Goal: Information Seeking & Learning: Learn about a topic

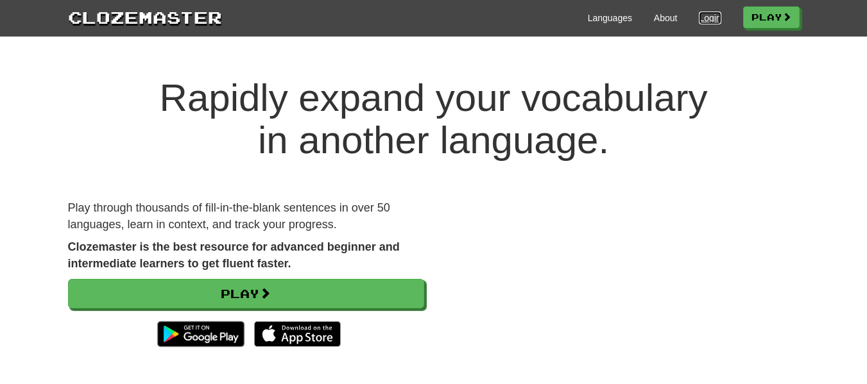
click at [700, 16] on link "Login" at bounding box center [710, 18] width 22 height 13
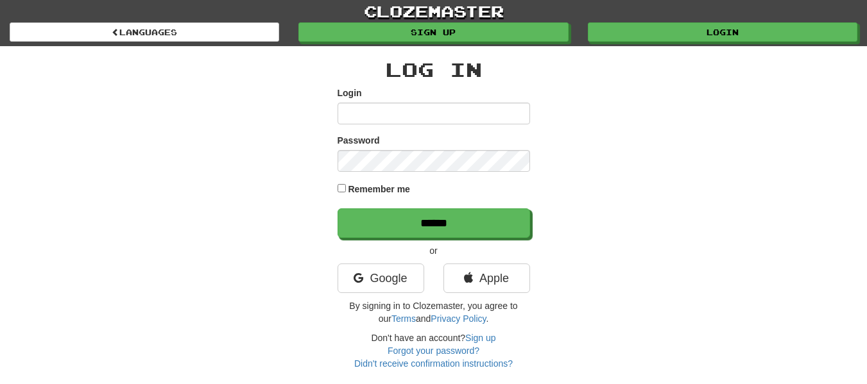
click at [404, 108] on input "Login" at bounding box center [434, 114] width 193 height 22
type input "**********"
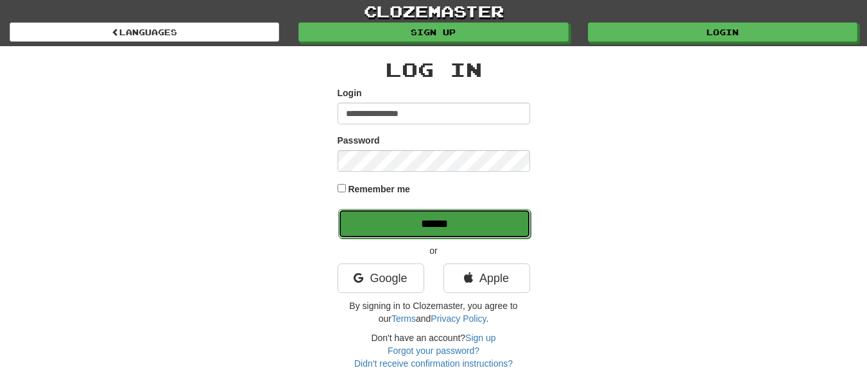
click at [465, 221] on input "******" at bounding box center [434, 224] width 193 height 30
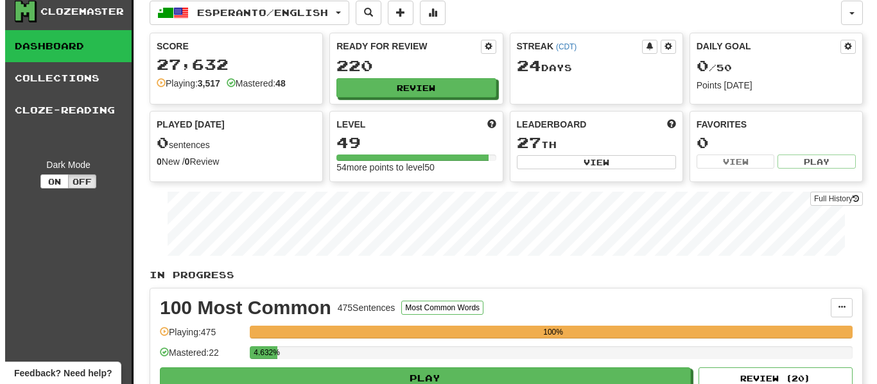
scroll to position [214, 0]
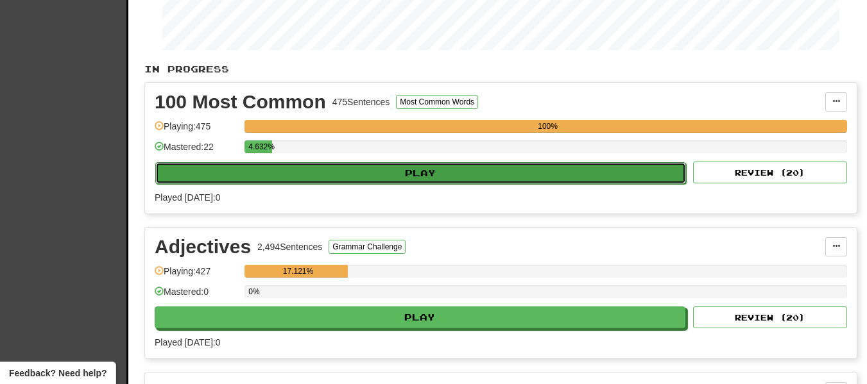
click at [533, 174] on button "Play" at bounding box center [420, 173] width 531 height 22
select select "**"
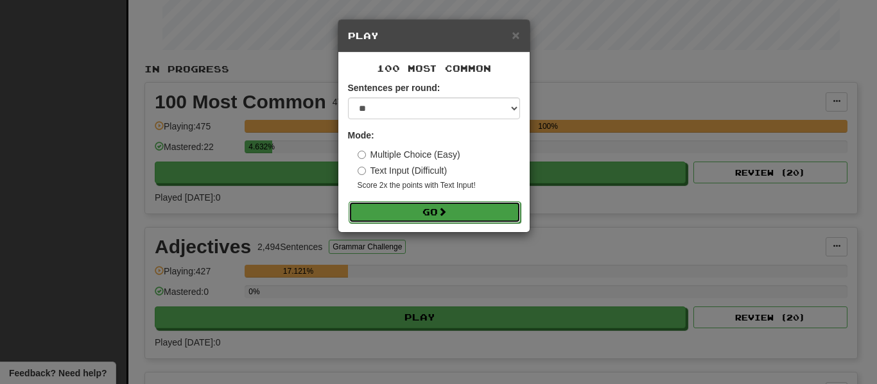
click at [458, 213] on button "Go" at bounding box center [435, 213] width 172 height 22
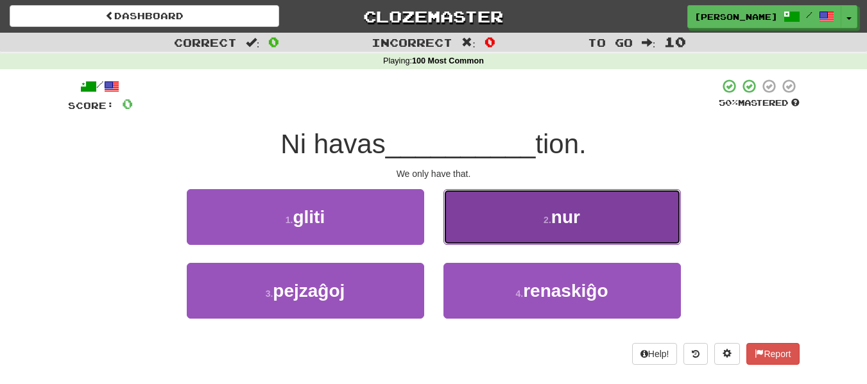
click at [621, 218] on button "2 . nur" at bounding box center [562, 217] width 237 height 56
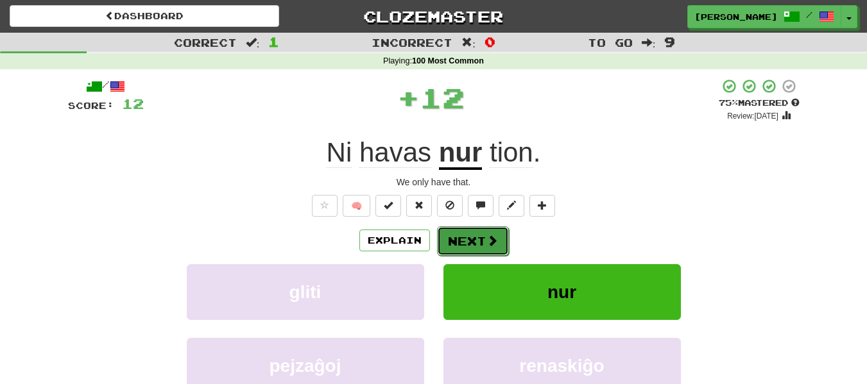
click at [492, 239] on span at bounding box center [493, 241] width 12 height 12
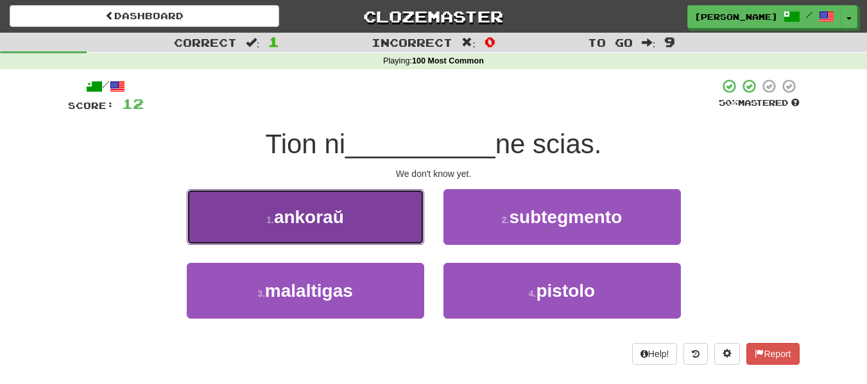
drag, startPoint x: 371, startPoint y: 214, endPoint x: 358, endPoint y: 227, distance: 18.6
click at [358, 227] on button "1 . ankoraŭ" at bounding box center [305, 217] width 237 height 56
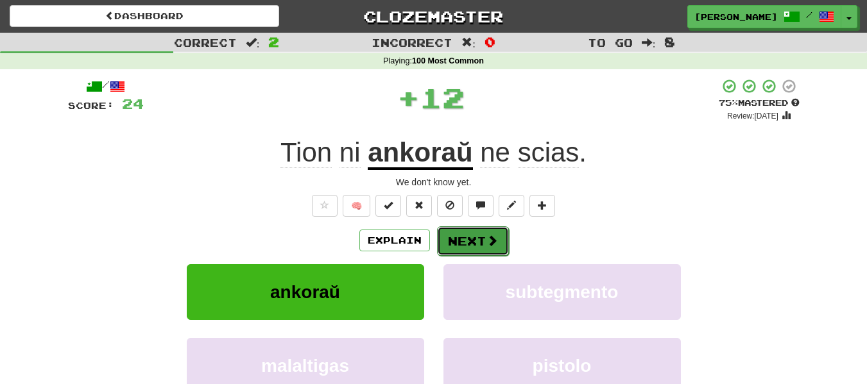
click at [461, 239] on button "Next" at bounding box center [473, 242] width 72 height 30
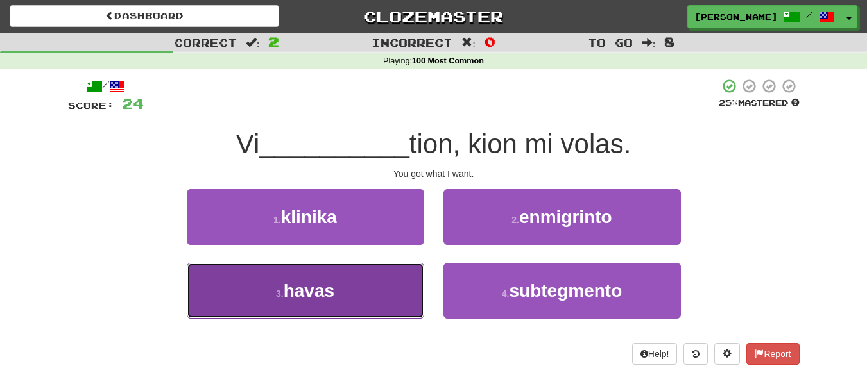
click at [363, 282] on button "3 . havas" at bounding box center [305, 291] width 237 height 56
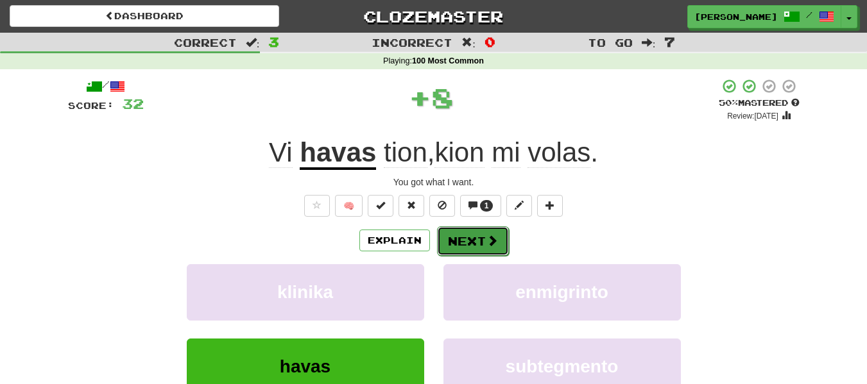
click at [465, 237] on button "Next" at bounding box center [473, 242] width 72 height 30
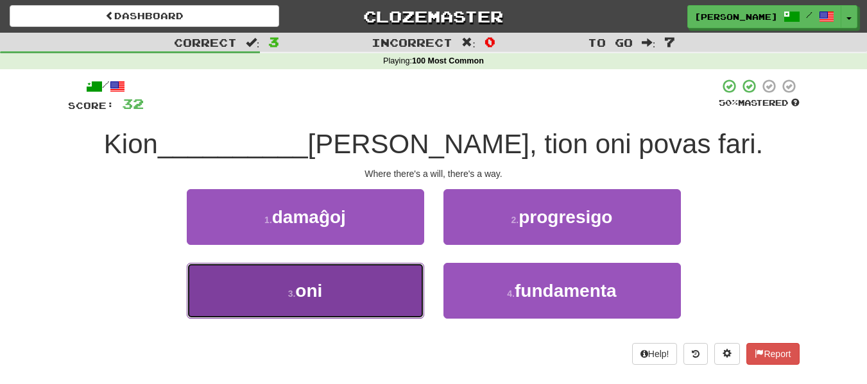
click at [357, 293] on button "3 . oni" at bounding box center [305, 291] width 237 height 56
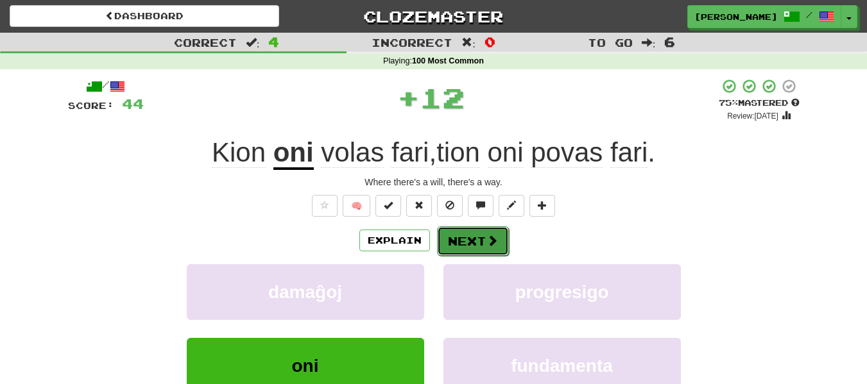
click at [466, 235] on button "Next" at bounding box center [473, 242] width 72 height 30
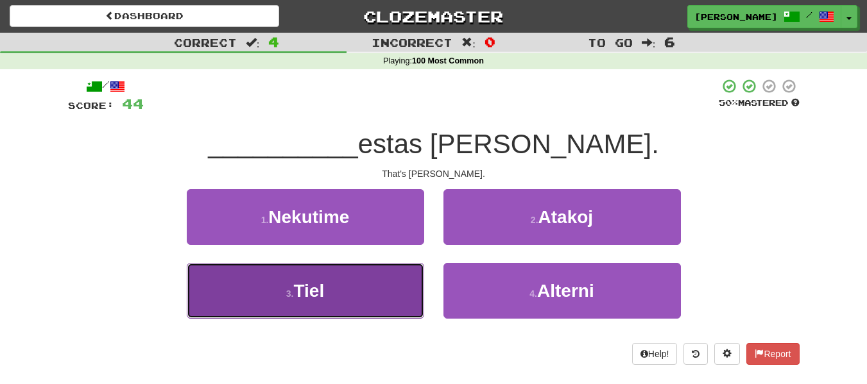
click at [372, 291] on button "3 . Tiel" at bounding box center [305, 291] width 237 height 56
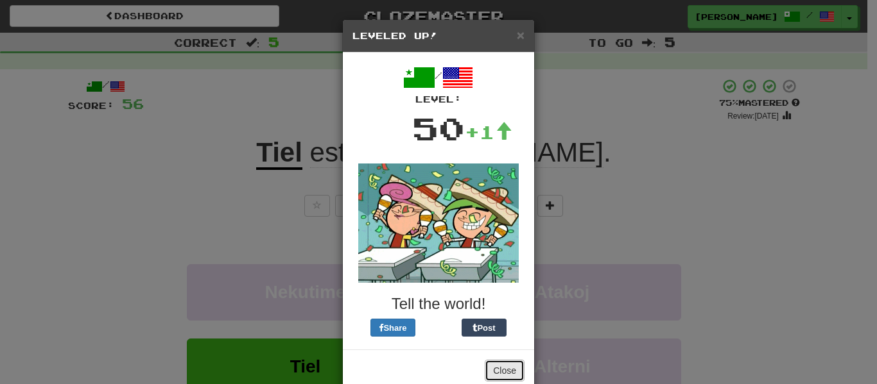
click at [501, 370] on button "Close" at bounding box center [505, 371] width 40 height 22
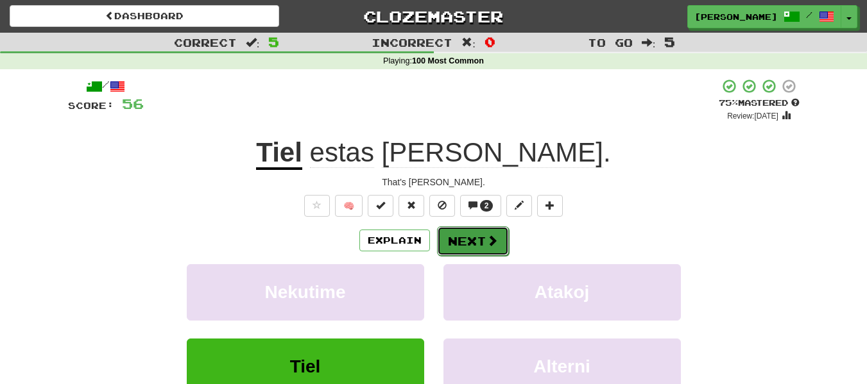
click at [455, 239] on button "Next" at bounding box center [473, 242] width 72 height 30
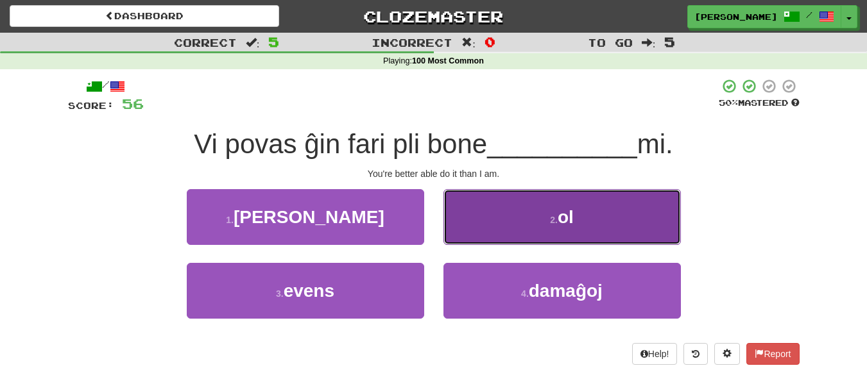
click at [580, 232] on button "2 . ol" at bounding box center [562, 217] width 237 height 56
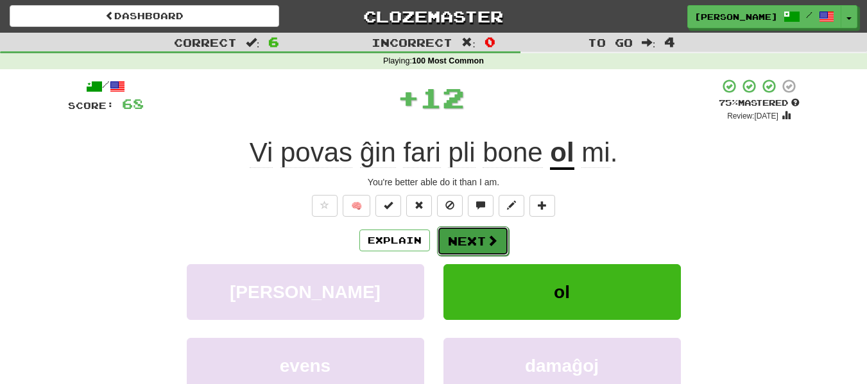
click at [473, 248] on button "Next" at bounding box center [473, 242] width 72 height 30
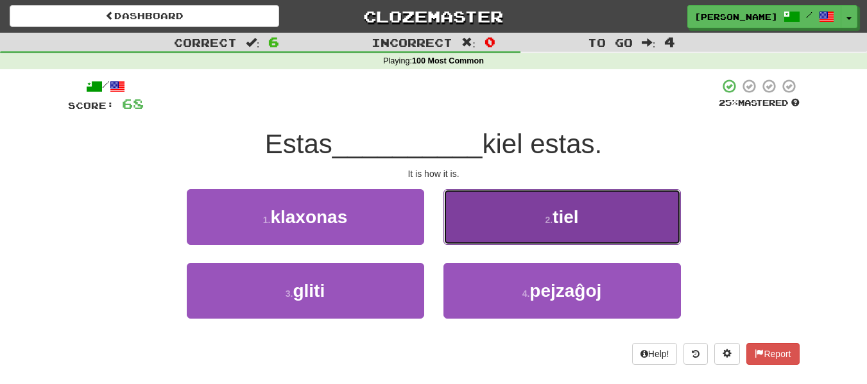
click at [522, 228] on button "2 . tiel" at bounding box center [562, 217] width 237 height 56
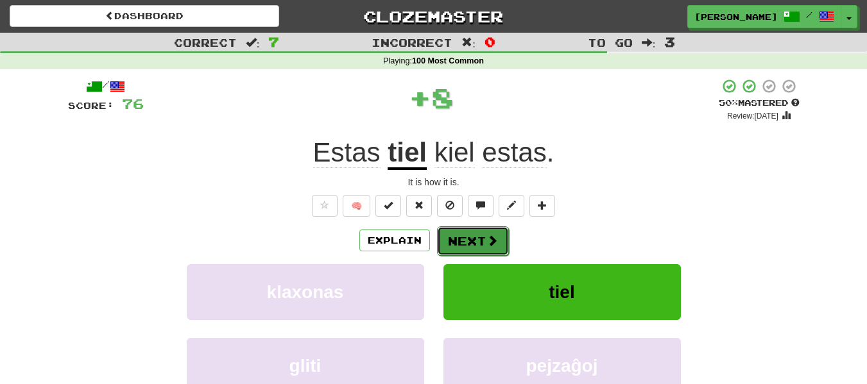
click at [476, 239] on button "Next" at bounding box center [473, 242] width 72 height 30
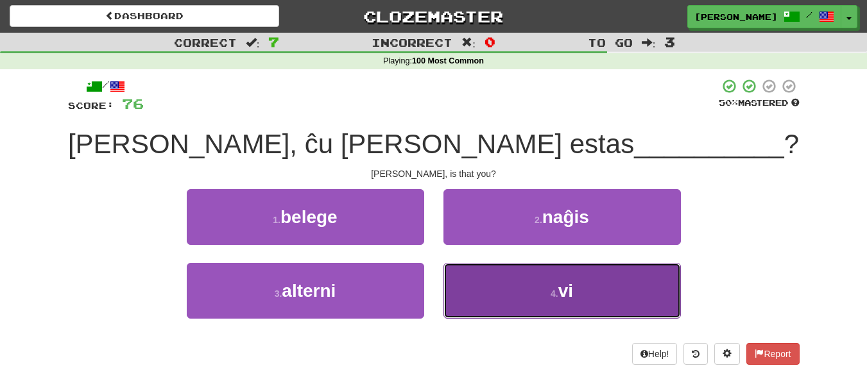
click at [532, 291] on button "4 . vi" at bounding box center [562, 291] width 237 height 56
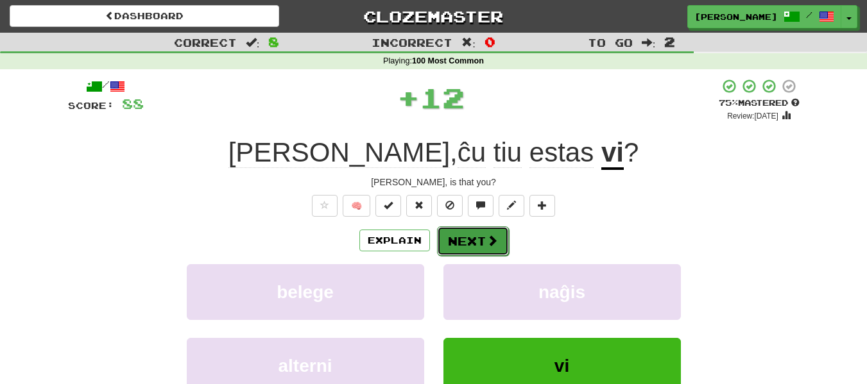
click at [483, 236] on button "Next" at bounding box center [473, 242] width 72 height 30
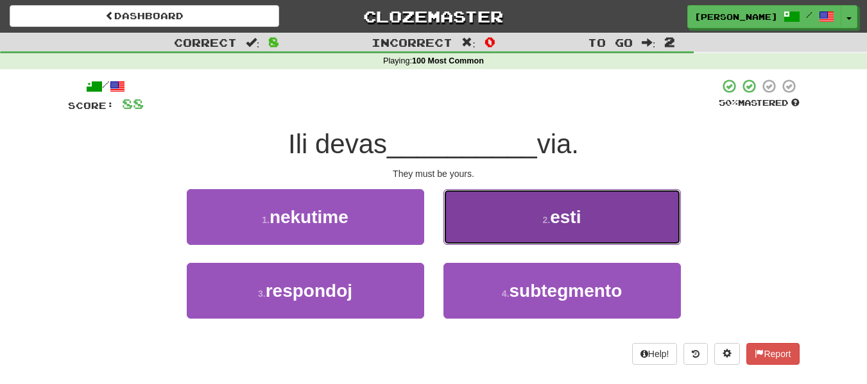
click at [546, 230] on button "2 . esti" at bounding box center [562, 217] width 237 height 56
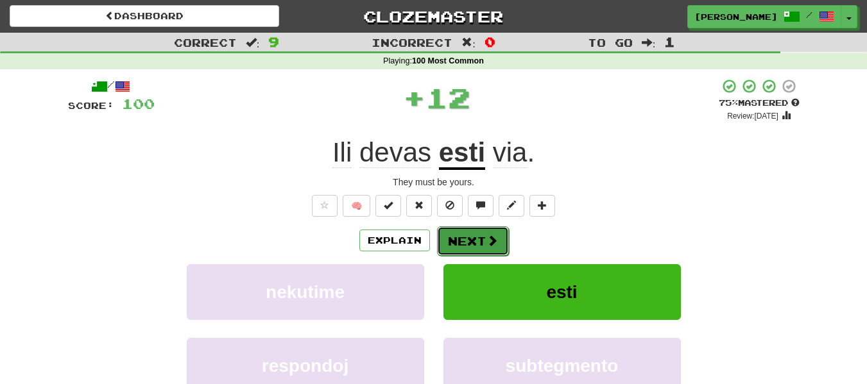
click at [474, 234] on button "Next" at bounding box center [473, 242] width 72 height 30
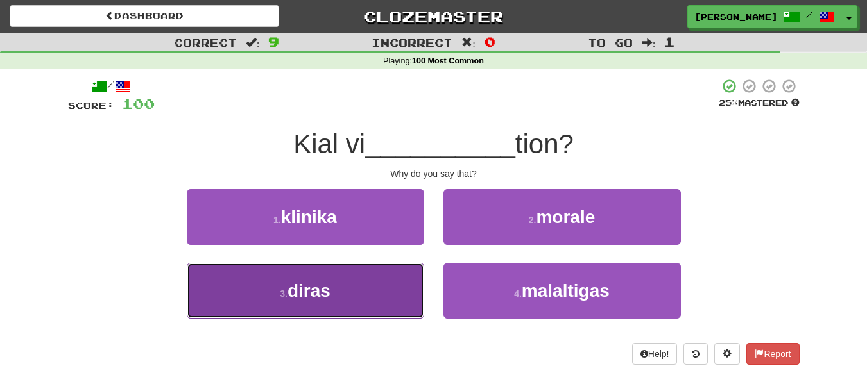
click at [353, 303] on button "3 . diras" at bounding box center [305, 291] width 237 height 56
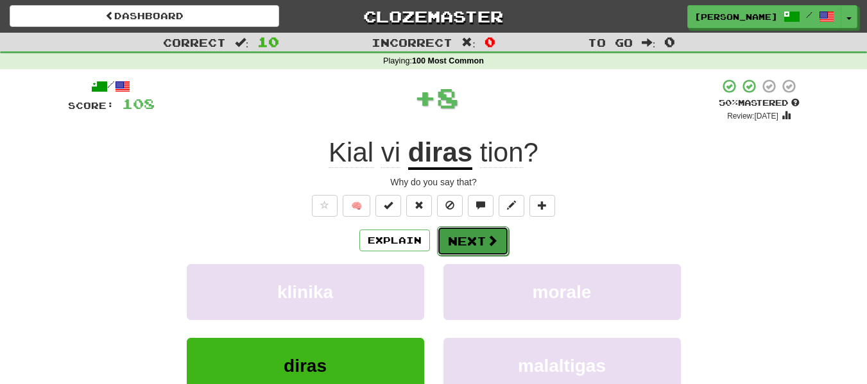
click at [465, 238] on button "Next" at bounding box center [473, 242] width 72 height 30
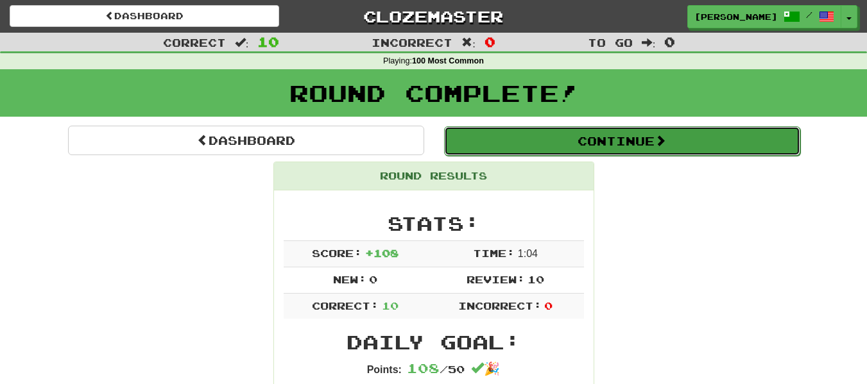
click at [614, 144] on button "Continue" at bounding box center [622, 141] width 356 height 30
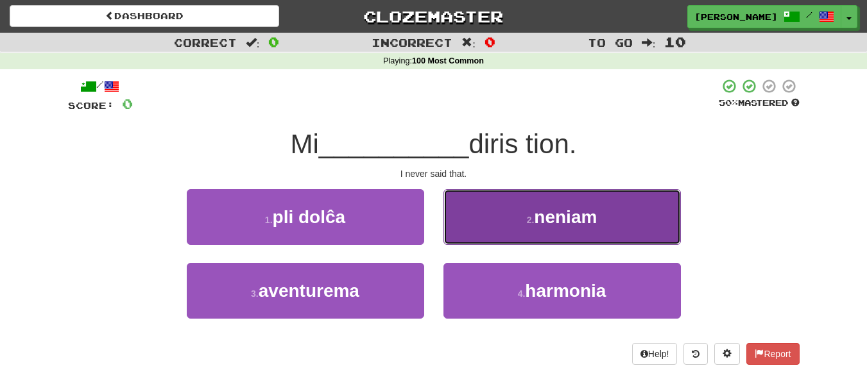
click at [626, 209] on button "2 . neniam" at bounding box center [562, 217] width 237 height 56
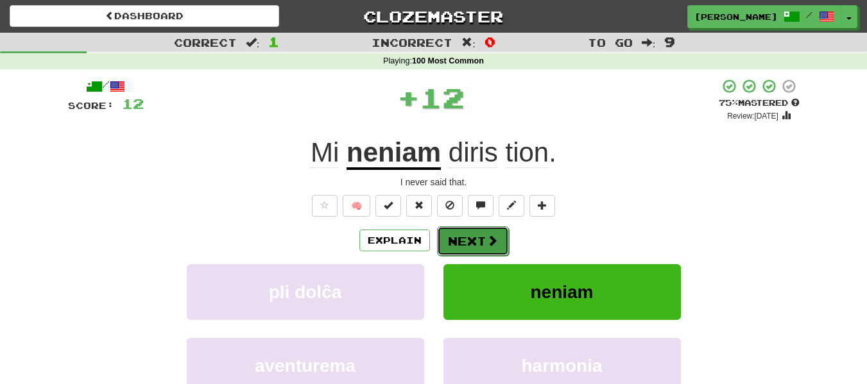
click at [481, 239] on button "Next" at bounding box center [473, 242] width 72 height 30
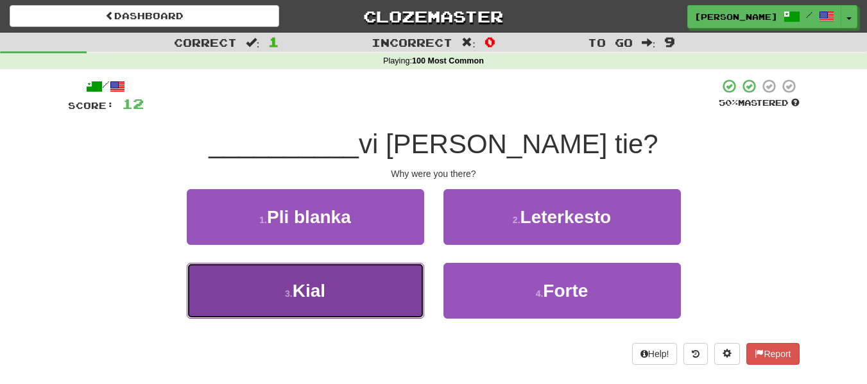
click at [397, 292] on button "3 . Kial" at bounding box center [305, 291] width 237 height 56
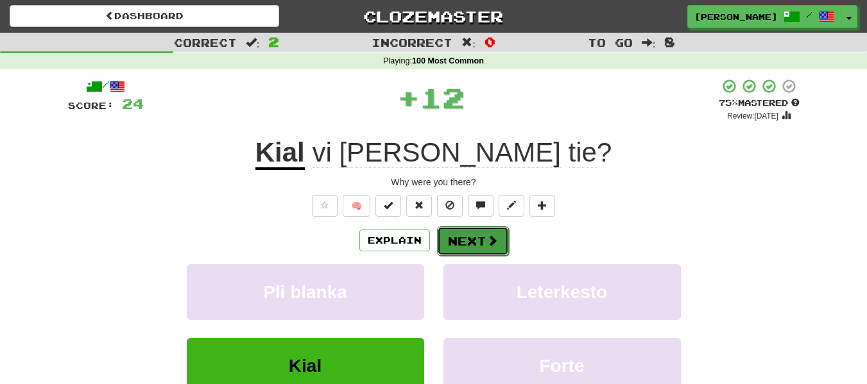
click at [470, 234] on button "Next" at bounding box center [473, 242] width 72 height 30
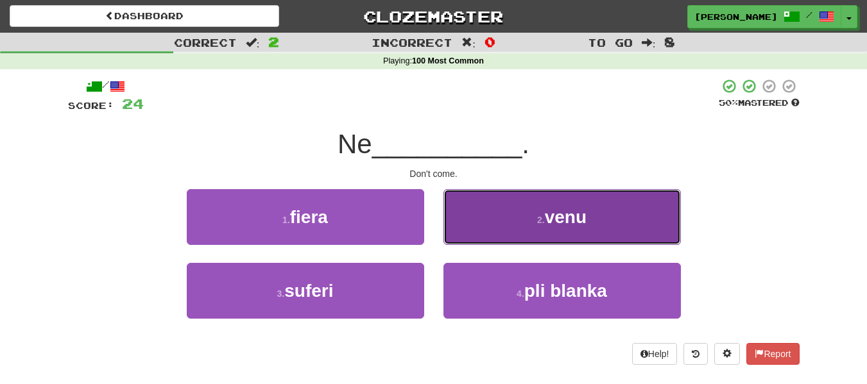
click at [646, 232] on button "2 . venu" at bounding box center [562, 217] width 237 height 56
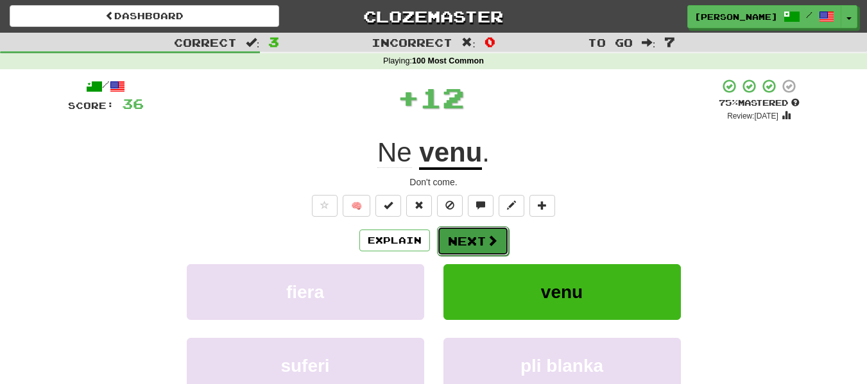
click at [490, 232] on button "Next" at bounding box center [473, 242] width 72 height 30
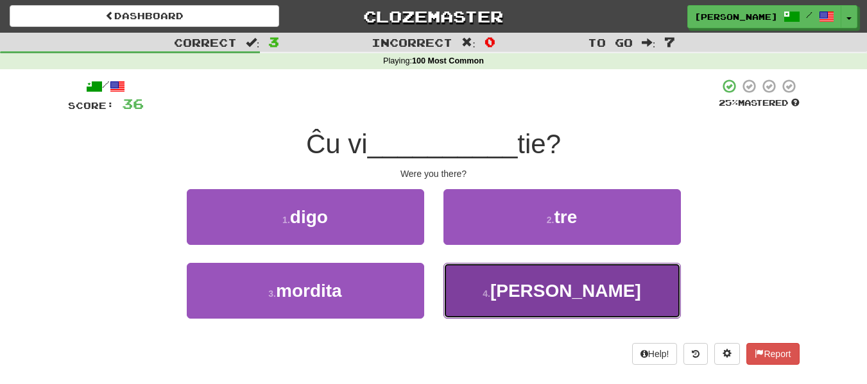
click at [634, 284] on button "4 . estis" at bounding box center [562, 291] width 237 height 56
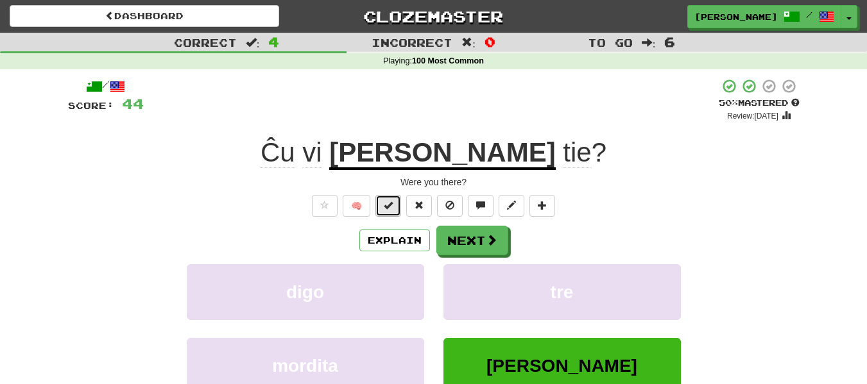
click at [395, 203] on button at bounding box center [388, 206] width 26 height 22
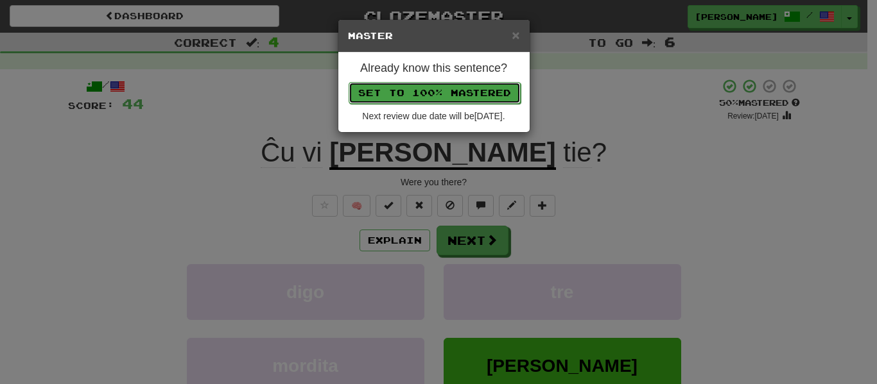
click at [448, 91] on button "Set to 100% Mastered" at bounding box center [435, 93] width 172 height 22
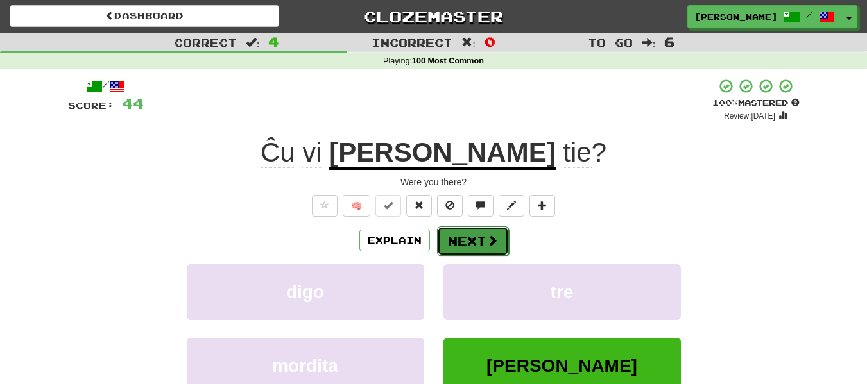
click at [469, 237] on button "Next" at bounding box center [473, 242] width 72 height 30
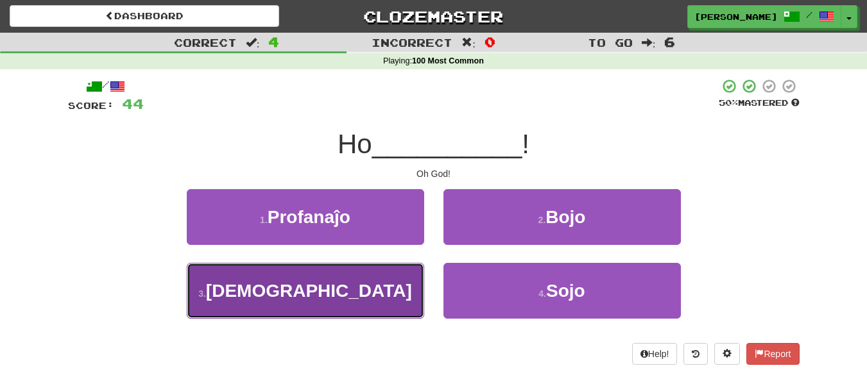
click at [367, 286] on button "3 . Dio" at bounding box center [305, 291] width 237 height 56
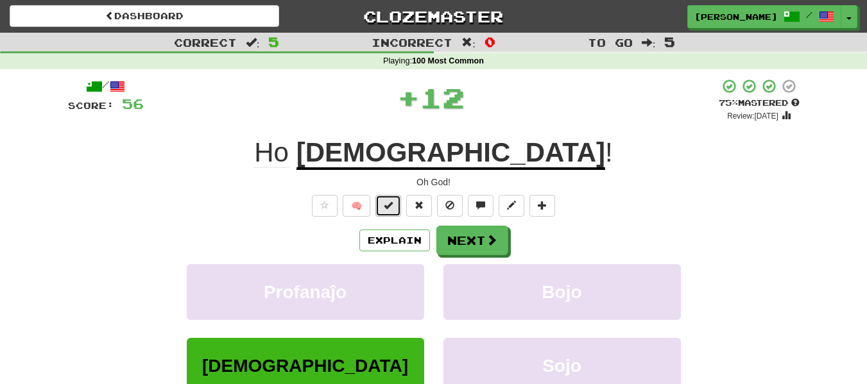
click at [392, 207] on span at bounding box center [388, 205] width 9 height 9
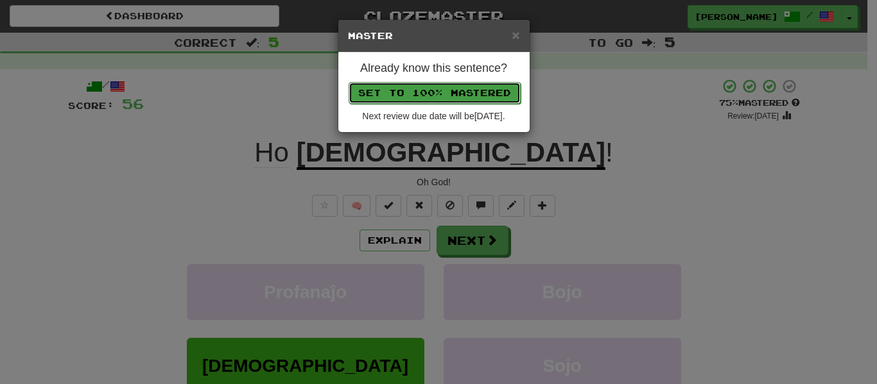
click at [468, 94] on button "Set to 100% Mastered" at bounding box center [435, 93] width 172 height 22
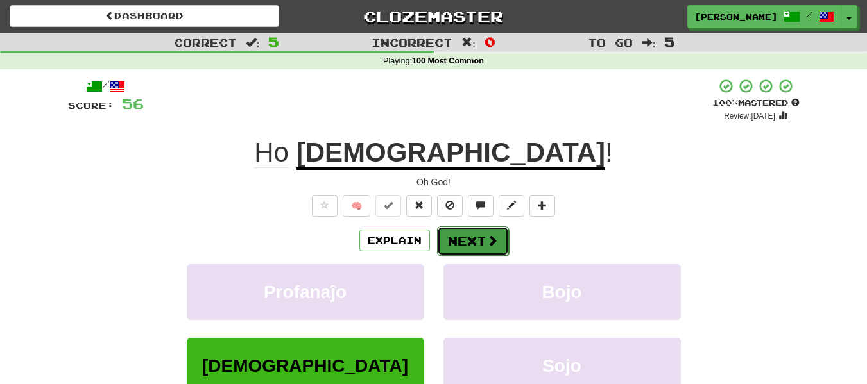
click at [471, 231] on button "Next" at bounding box center [473, 242] width 72 height 30
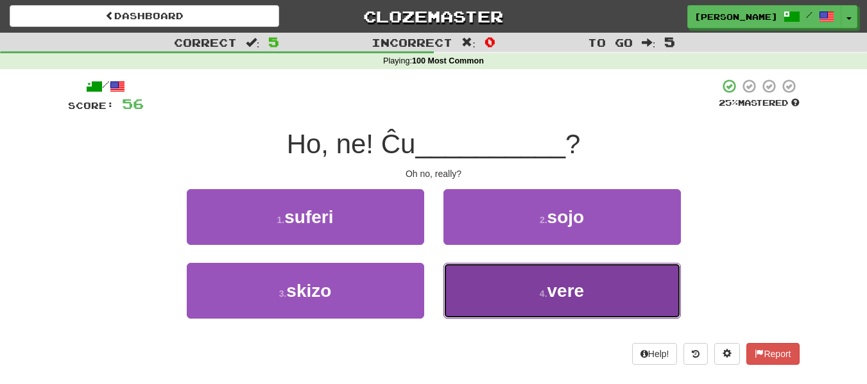
click at [612, 287] on button "4 . vere" at bounding box center [562, 291] width 237 height 56
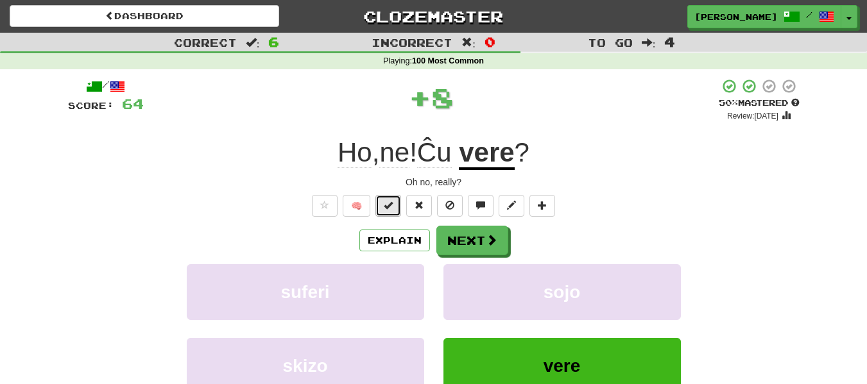
click at [393, 206] on span at bounding box center [388, 205] width 9 height 9
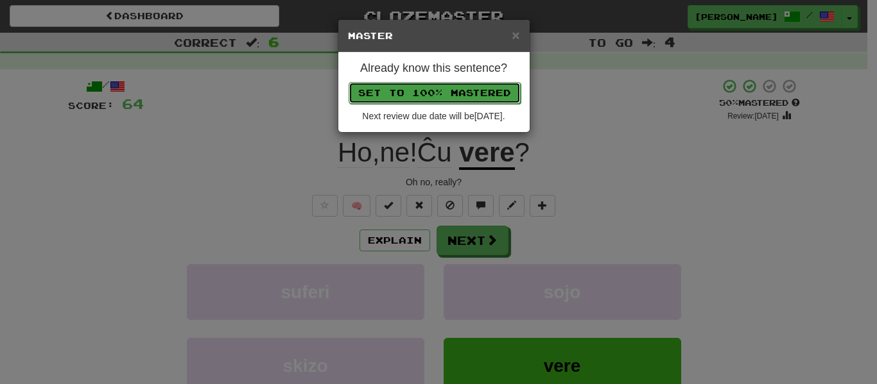
click at [423, 89] on button "Set to 100% Mastered" at bounding box center [435, 93] width 172 height 22
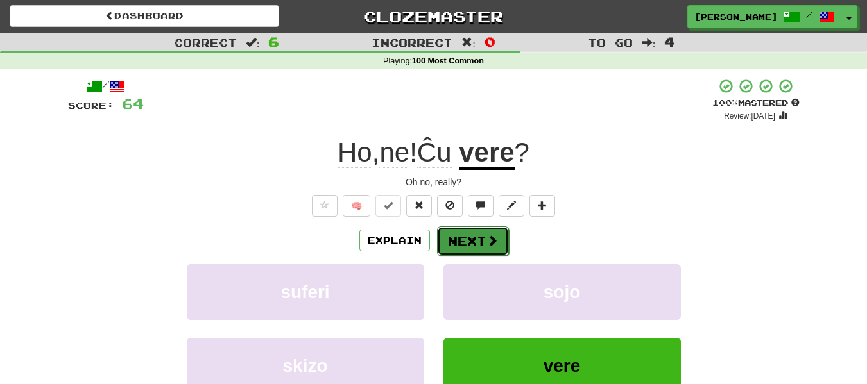
click at [462, 238] on button "Next" at bounding box center [473, 242] width 72 height 30
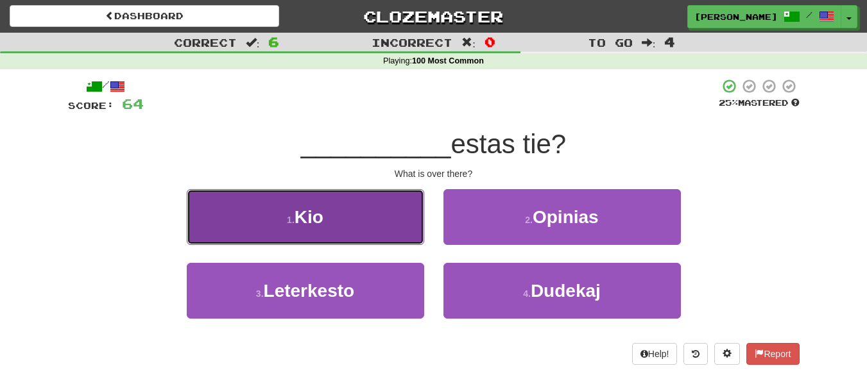
click at [320, 214] on span "Kio" at bounding box center [309, 217] width 29 height 20
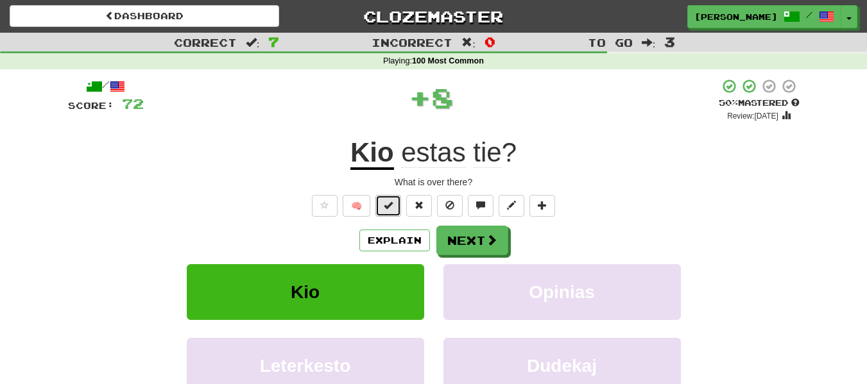
click at [388, 206] on span at bounding box center [388, 205] width 9 height 9
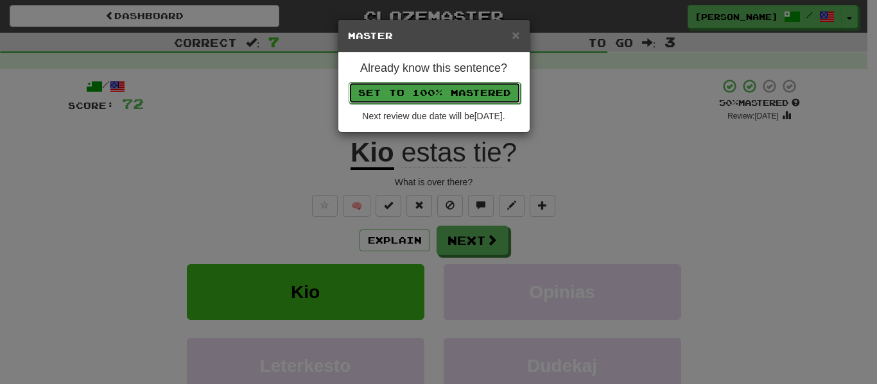
click at [420, 94] on button "Set to 100% Mastered" at bounding box center [435, 93] width 172 height 22
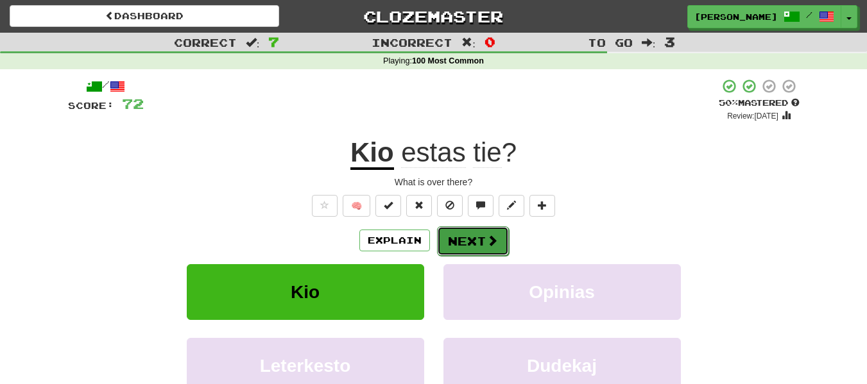
click at [470, 239] on button "Next" at bounding box center [473, 242] width 72 height 30
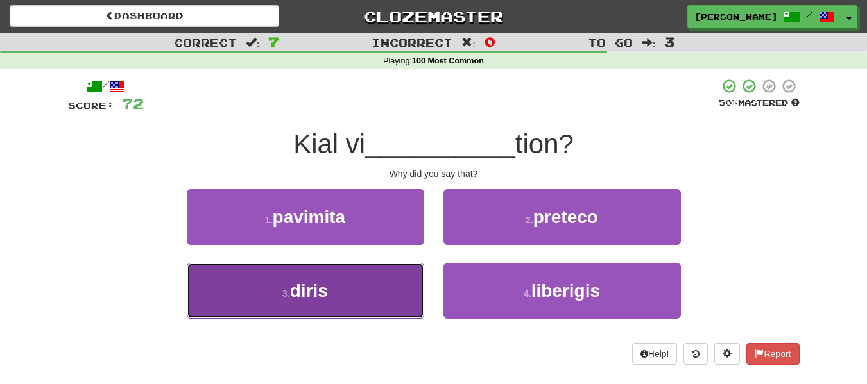
click at [359, 289] on button "3 . diris" at bounding box center [305, 291] width 237 height 56
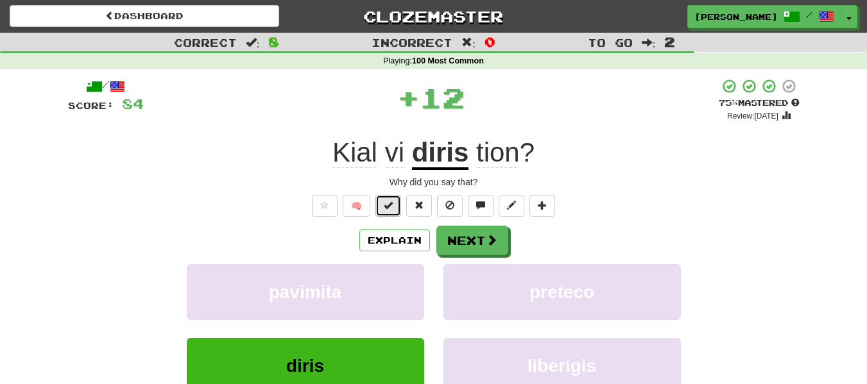
click at [386, 202] on span at bounding box center [388, 205] width 9 height 9
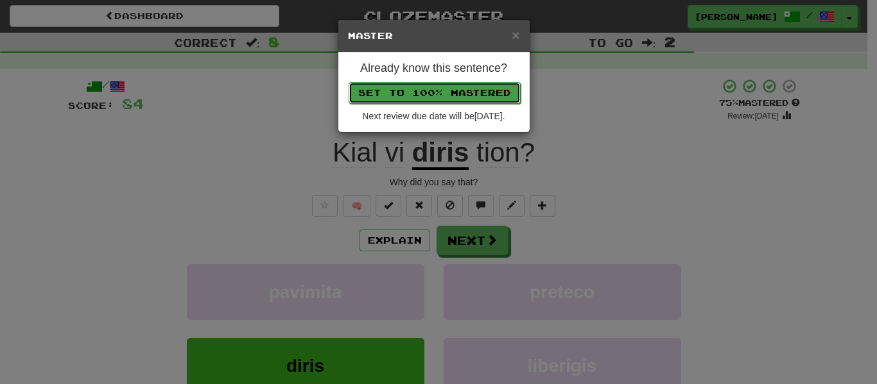
click at [412, 89] on button "Set to 100% Mastered" at bounding box center [435, 93] width 172 height 22
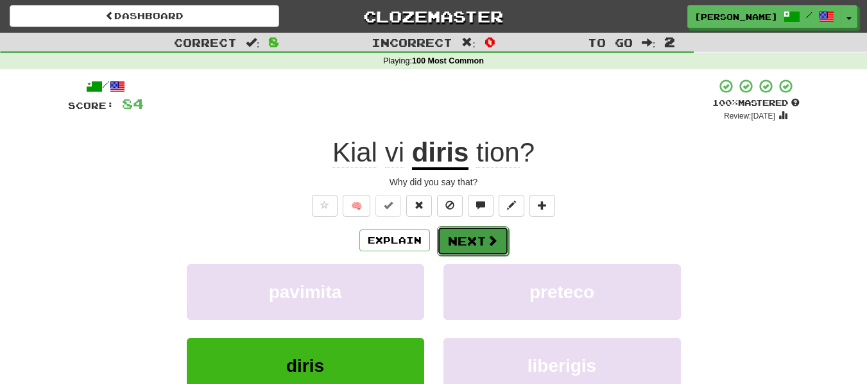
click at [465, 244] on button "Next" at bounding box center [473, 242] width 72 height 30
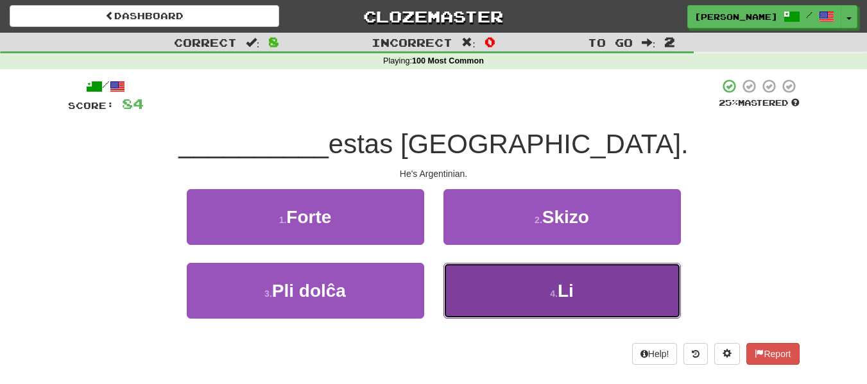
click at [627, 291] on button "4 . Li" at bounding box center [562, 291] width 237 height 56
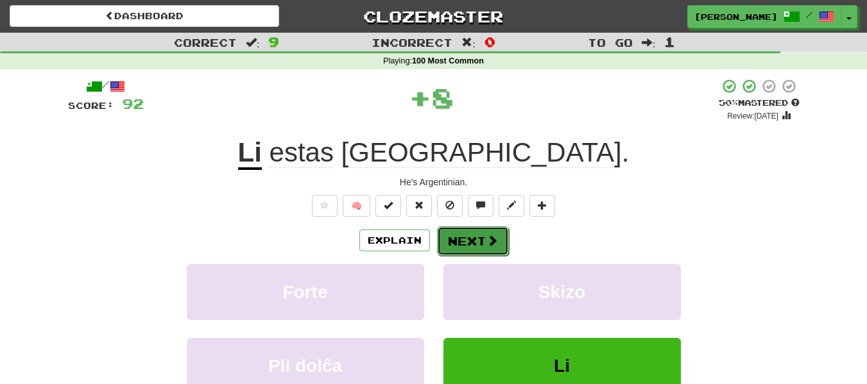
click at [487, 243] on span at bounding box center [493, 241] width 12 height 12
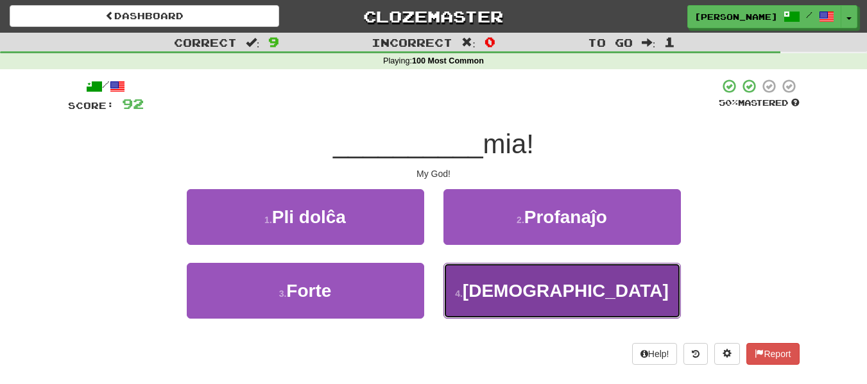
click at [637, 288] on button "4 . Dio" at bounding box center [562, 291] width 237 height 56
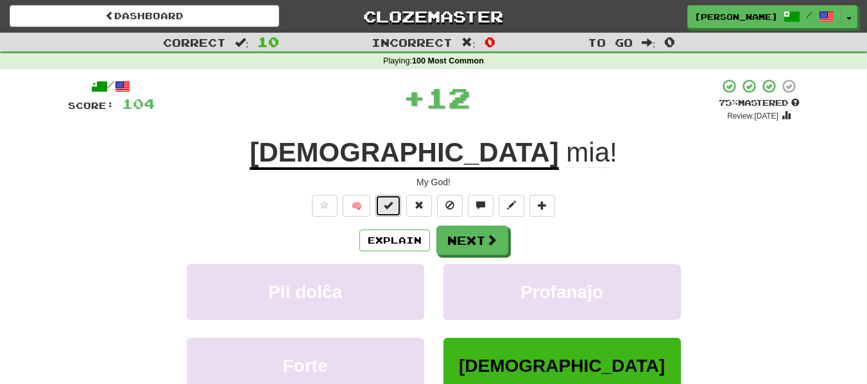
click at [391, 205] on span at bounding box center [388, 205] width 9 height 9
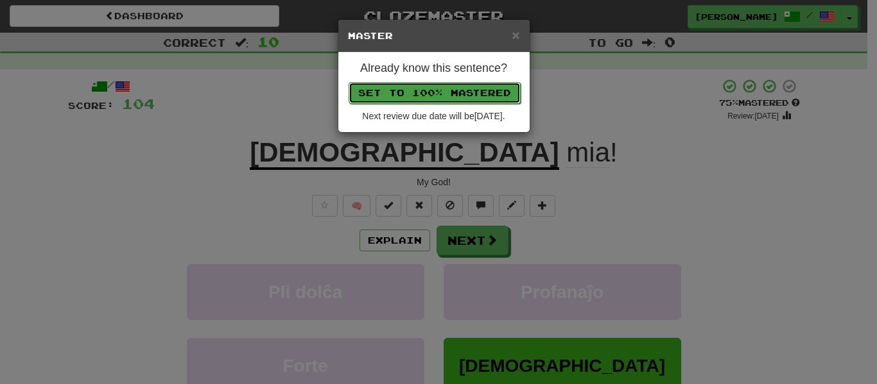
click at [438, 91] on button "Set to 100% Mastered" at bounding box center [435, 93] width 172 height 22
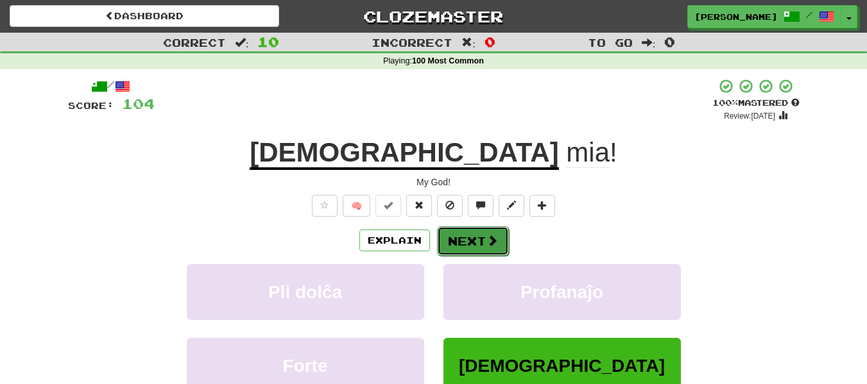
click at [462, 237] on button "Next" at bounding box center [473, 242] width 72 height 30
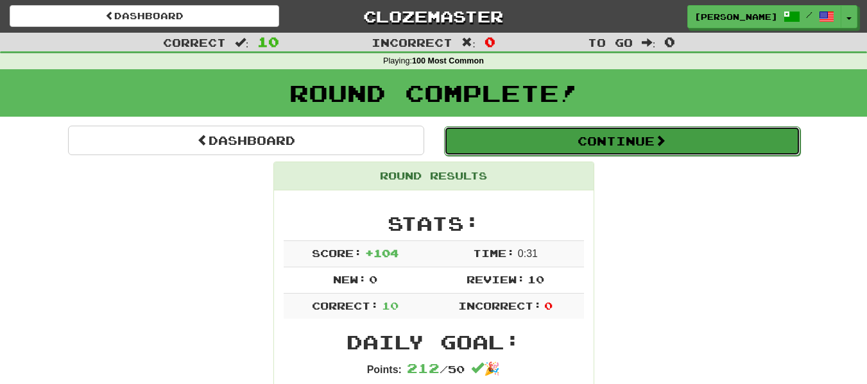
click at [644, 137] on button "Continue" at bounding box center [622, 141] width 356 height 30
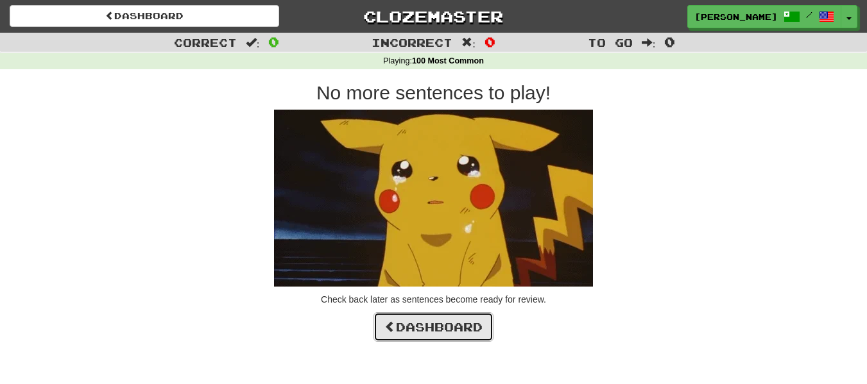
click at [436, 331] on link "Dashboard" at bounding box center [434, 328] width 120 height 30
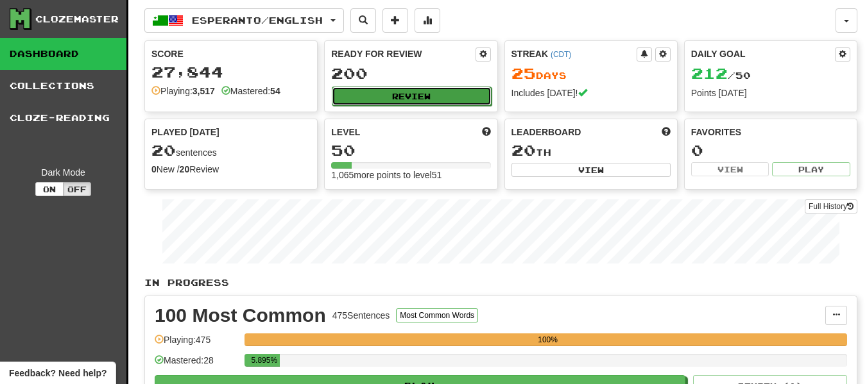
click at [439, 96] on button "Review" at bounding box center [411, 96] width 159 height 19
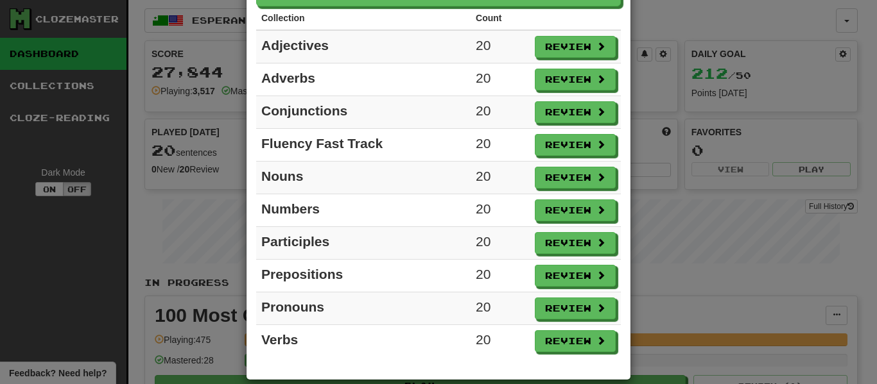
scroll to position [101, 0]
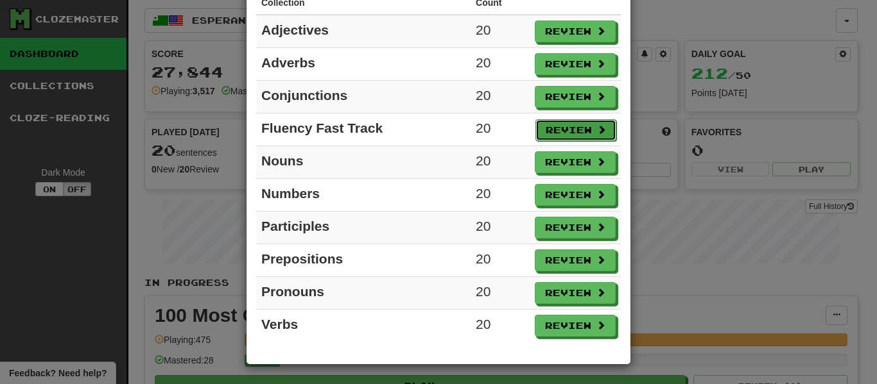
click at [560, 127] on button "Review" at bounding box center [575, 130] width 81 height 22
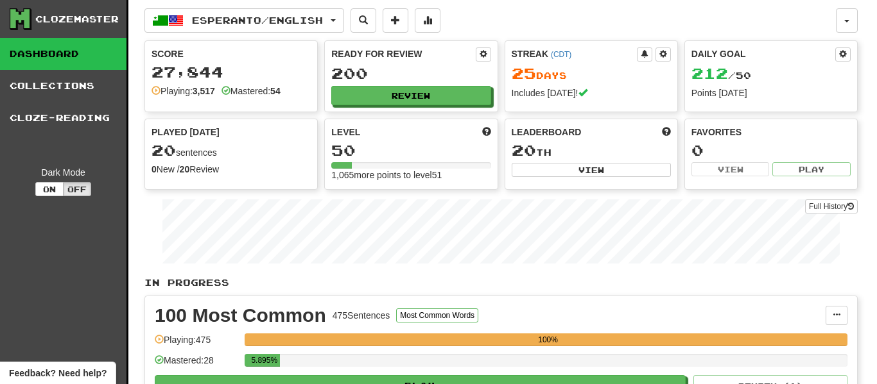
select select "**"
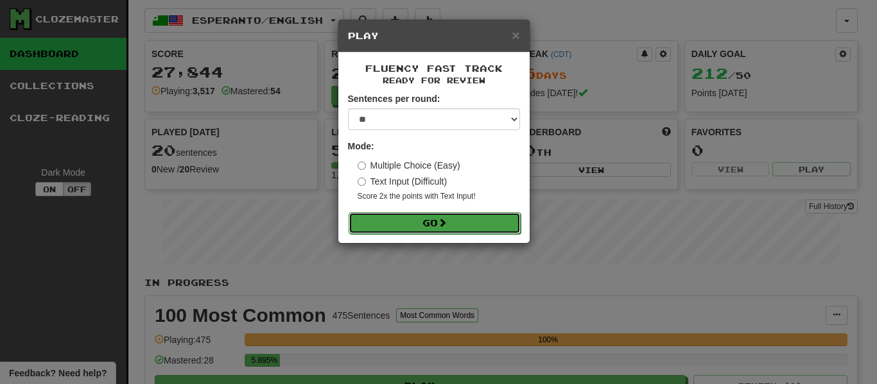
click at [469, 227] on button "Go" at bounding box center [435, 223] width 172 height 22
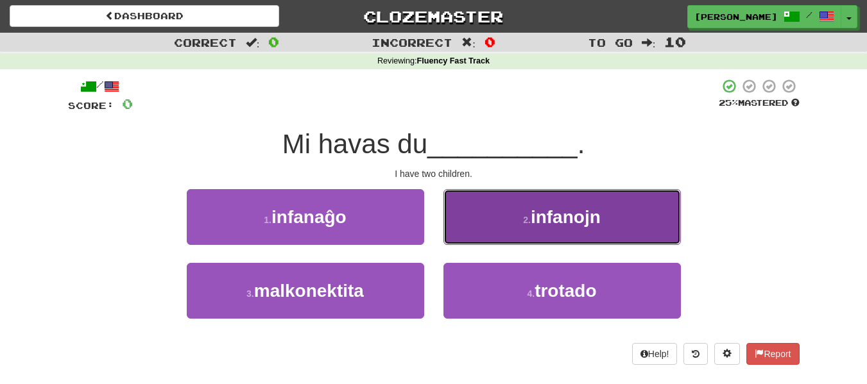
click at [470, 226] on button "2 . infanojn" at bounding box center [562, 217] width 237 height 56
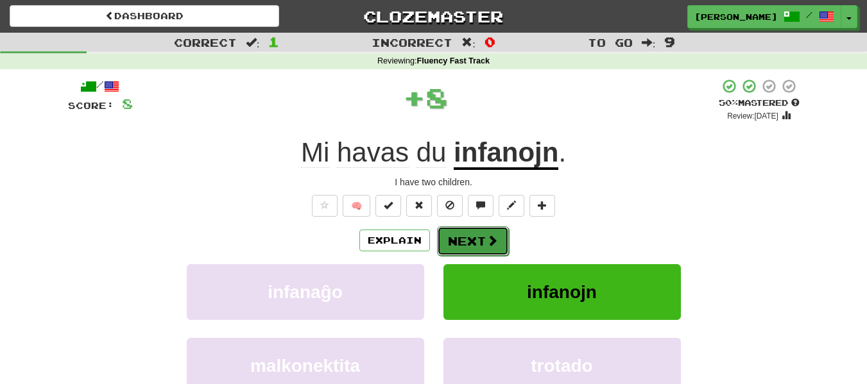
click at [470, 233] on button "Next" at bounding box center [473, 242] width 72 height 30
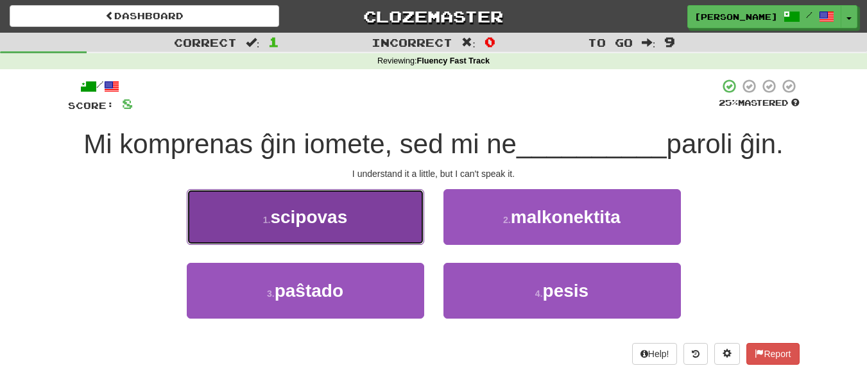
click at [368, 218] on button "1 . scipovas" at bounding box center [305, 217] width 237 height 56
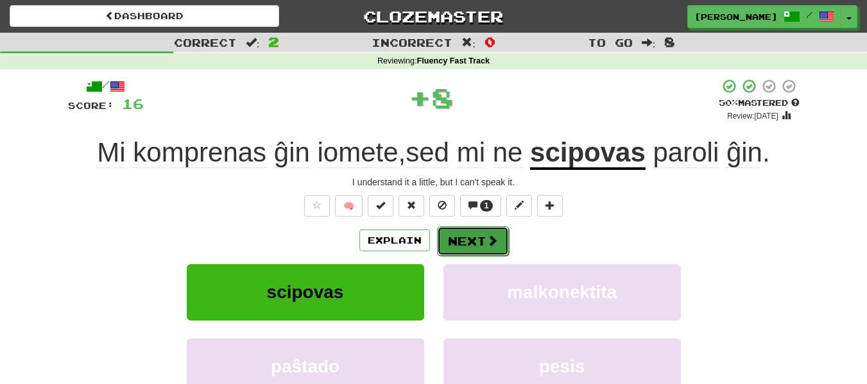
click at [469, 241] on button "Next" at bounding box center [473, 242] width 72 height 30
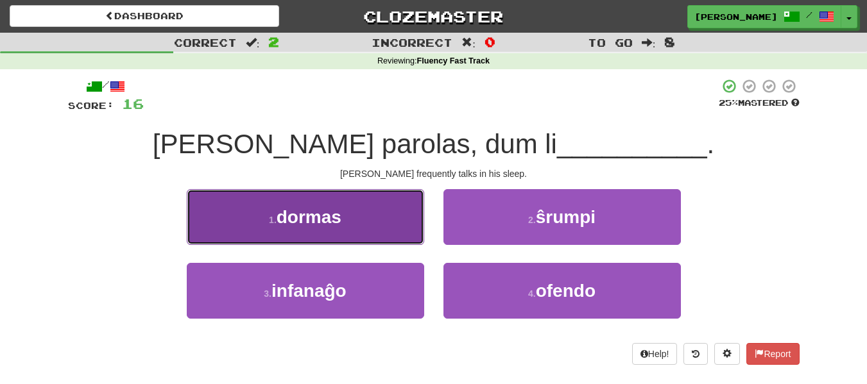
click at [372, 219] on button "1 . dormas" at bounding box center [305, 217] width 237 height 56
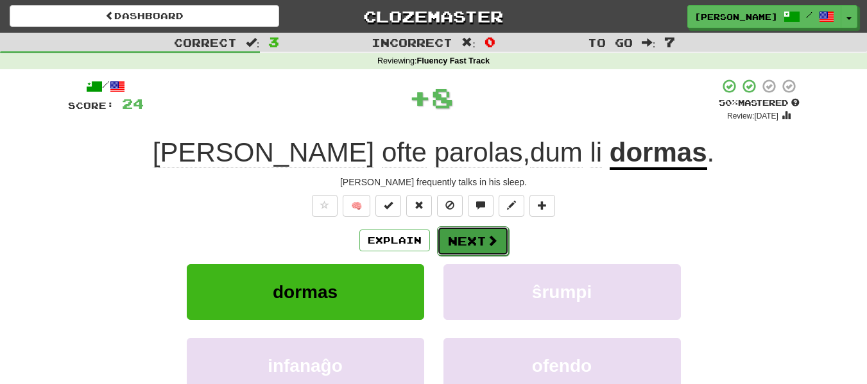
click at [481, 236] on button "Next" at bounding box center [473, 242] width 72 height 30
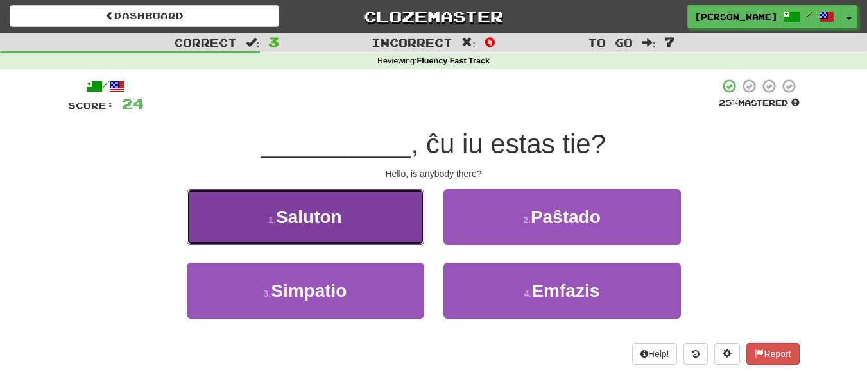
click at [370, 227] on button "1 . Saluton" at bounding box center [305, 217] width 237 height 56
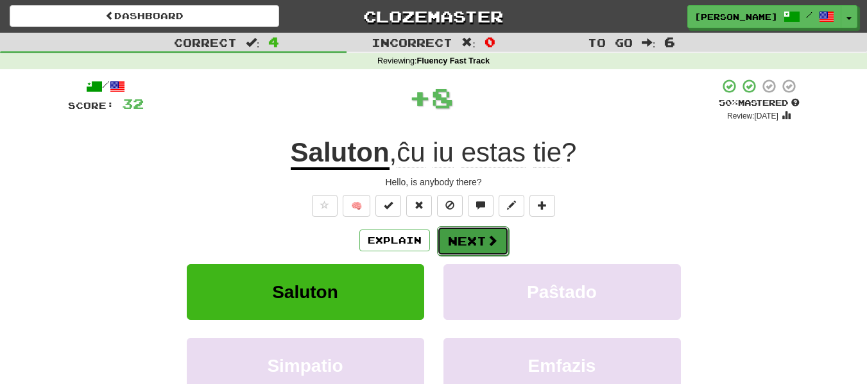
click at [467, 233] on button "Next" at bounding box center [473, 242] width 72 height 30
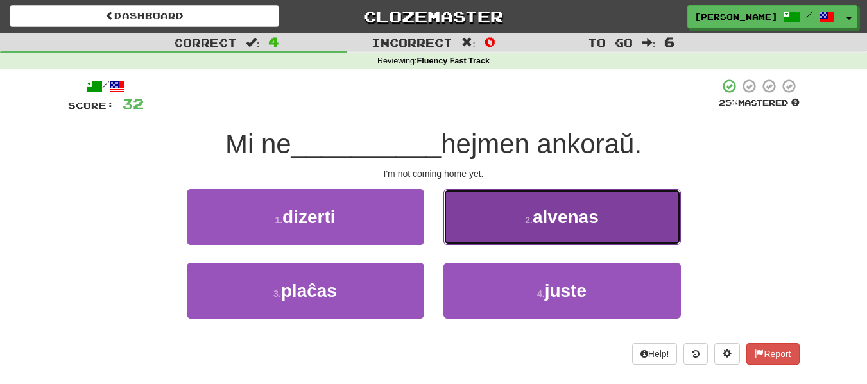
click at [510, 225] on button "2 . alvenas" at bounding box center [562, 217] width 237 height 56
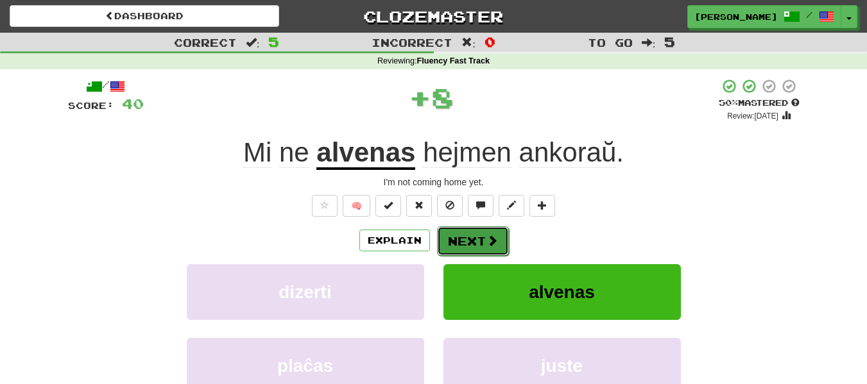
click at [473, 236] on button "Next" at bounding box center [473, 242] width 72 height 30
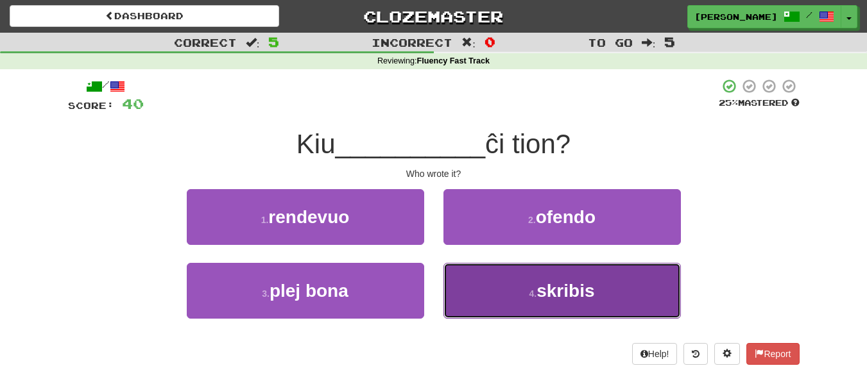
click at [476, 289] on button "4 . skribis" at bounding box center [562, 291] width 237 height 56
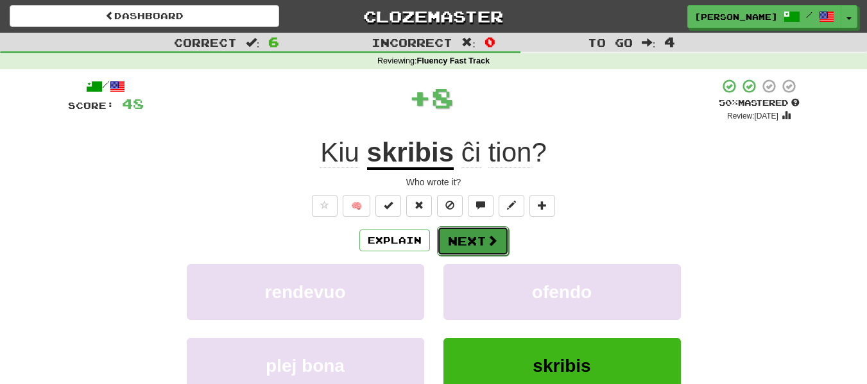
click at [457, 230] on button "Next" at bounding box center [473, 242] width 72 height 30
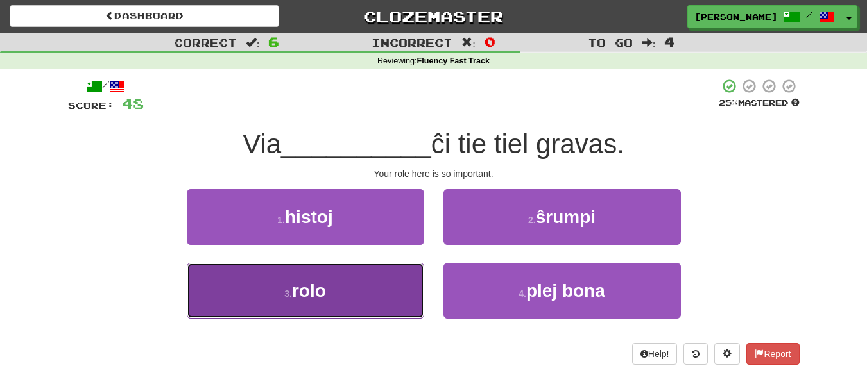
click at [363, 300] on button "3 . rolo" at bounding box center [305, 291] width 237 height 56
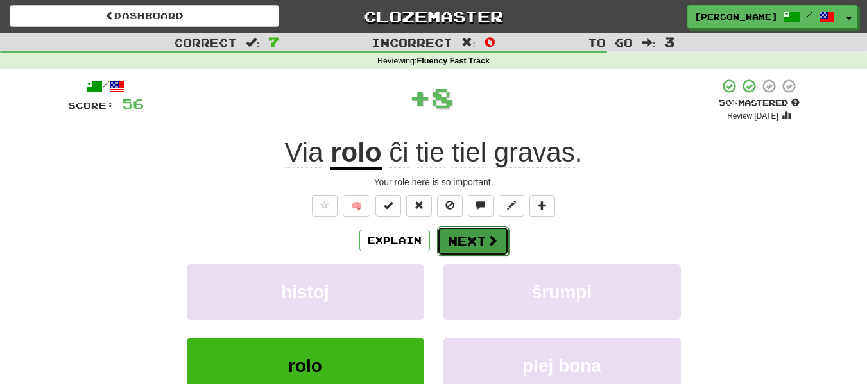
click at [451, 236] on button "Next" at bounding box center [473, 242] width 72 height 30
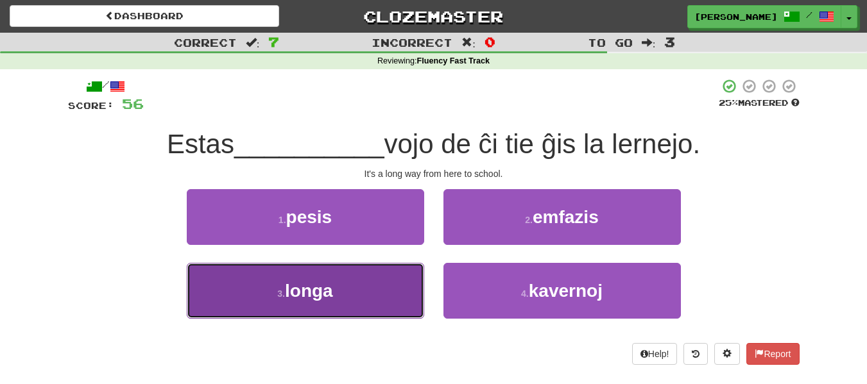
click at [382, 289] on button "3 . longa" at bounding box center [305, 291] width 237 height 56
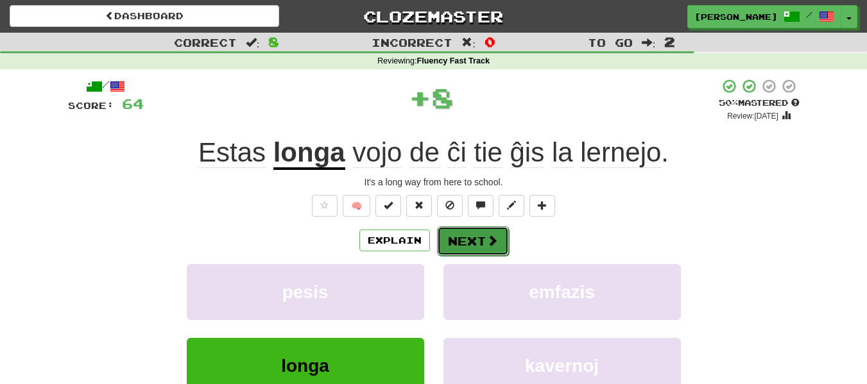
click at [454, 236] on button "Next" at bounding box center [473, 242] width 72 height 30
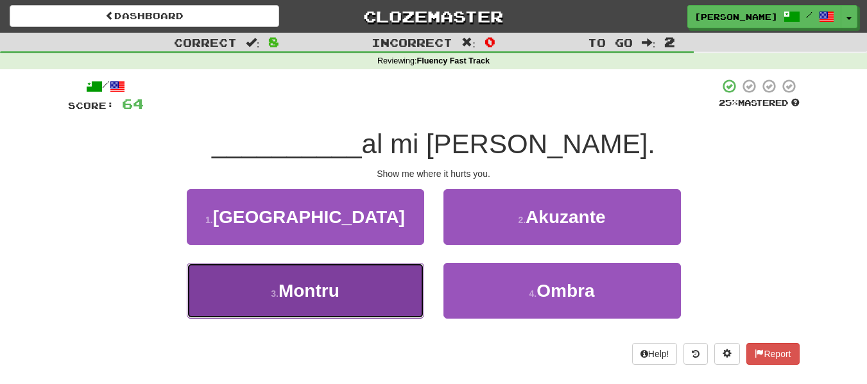
click at [394, 298] on button "3 . Montru" at bounding box center [305, 291] width 237 height 56
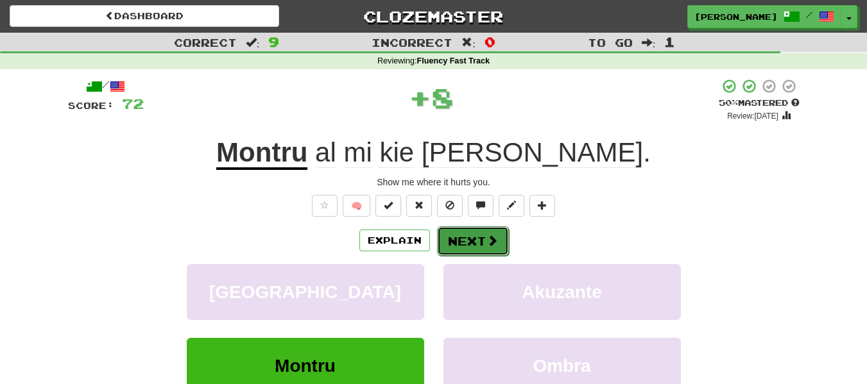
click at [454, 246] on button "Next" at bounding box center [473, 242] width 72 height 30
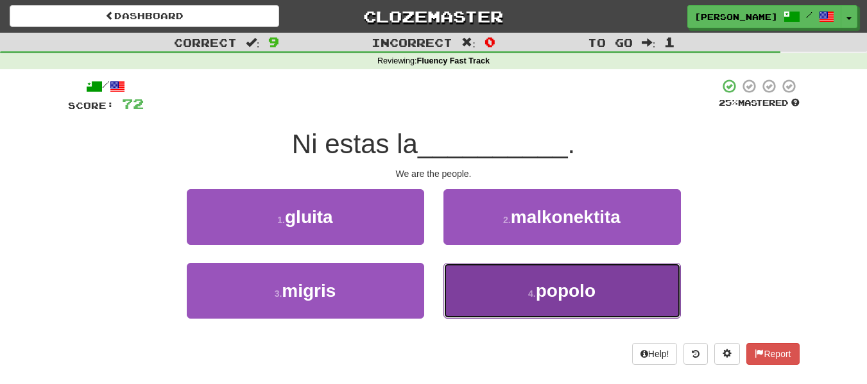
click at [522, 294] on button "4 . popolo" at bounding box center [562, 291] width 237 height 56
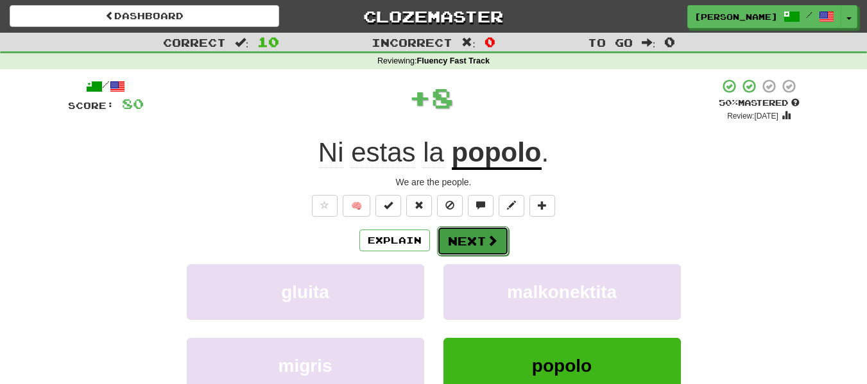
click at [480, 231] on button "Next" at bounding box center [473, 242] width 72 height 30
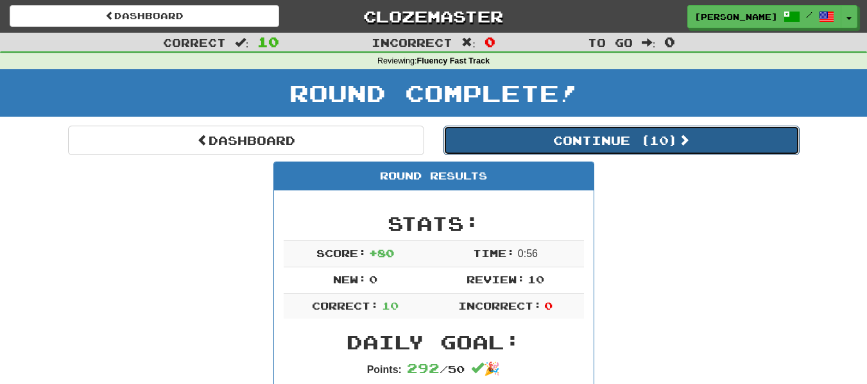
click at [611, 142] on button "Continue ( 10 )" at bounding box center [622, 141] width 356 height 30
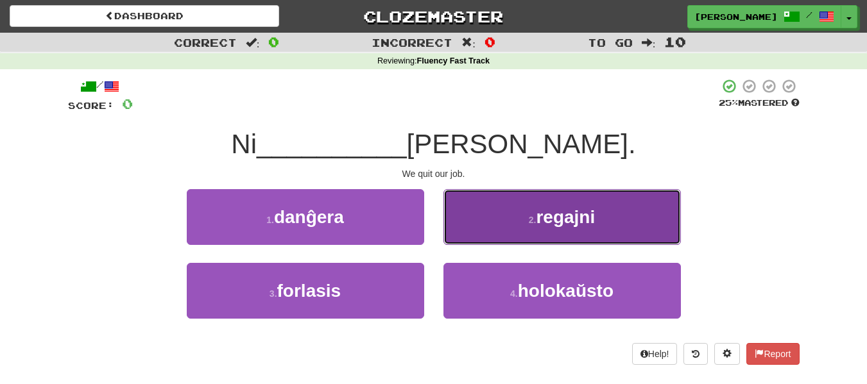
click at [545, 207] on span "regajni" at bounding box center [565, 217] width 59 height 20
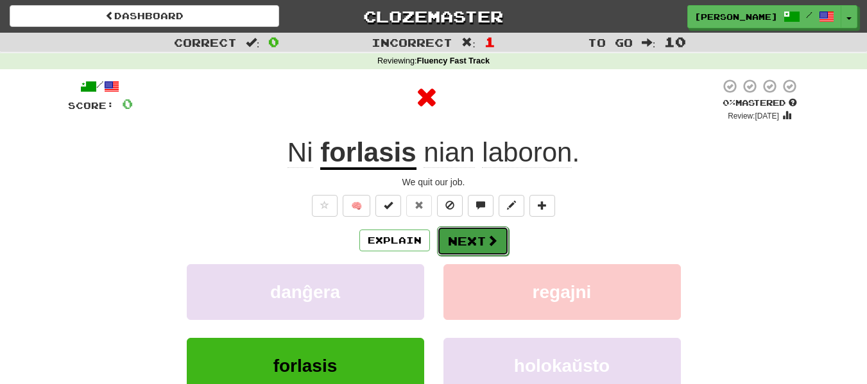
click at [488, 235] on span at bounding box center [493, 241] width 12 height 12
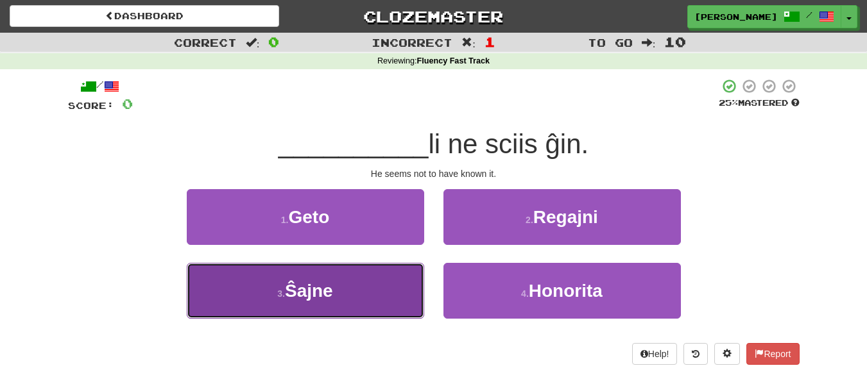
click at [347, 301] on button "3 . Ŝajne" at bounding box center [305, 291] width 237 height 56
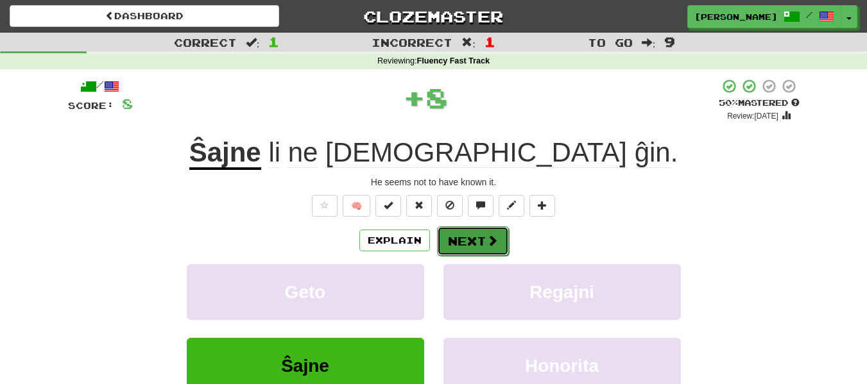
click at [472, 228] on button "Next" at bounding box center [473, 242] width 72 height 30
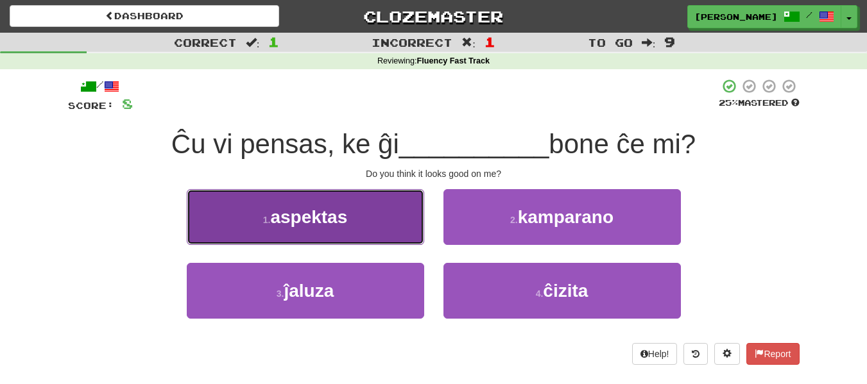
click at [398, 228] on button "1 . aspektas" at bounding box center [305, 217] width 237 height 56
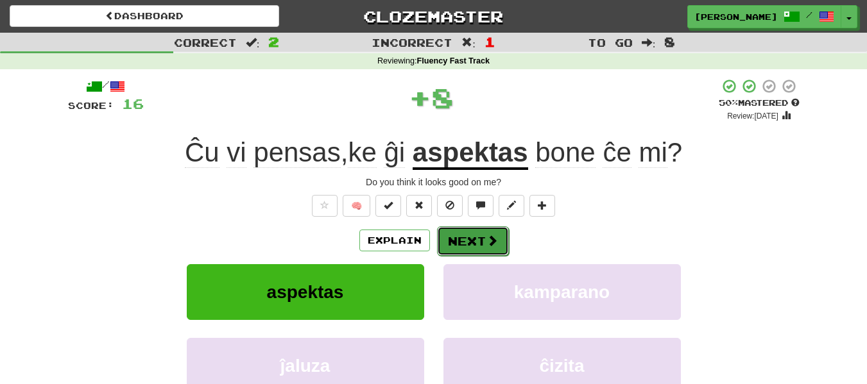
click at [468, 233] on button "Next" at bounding box center [473, 242] width 72 height 30
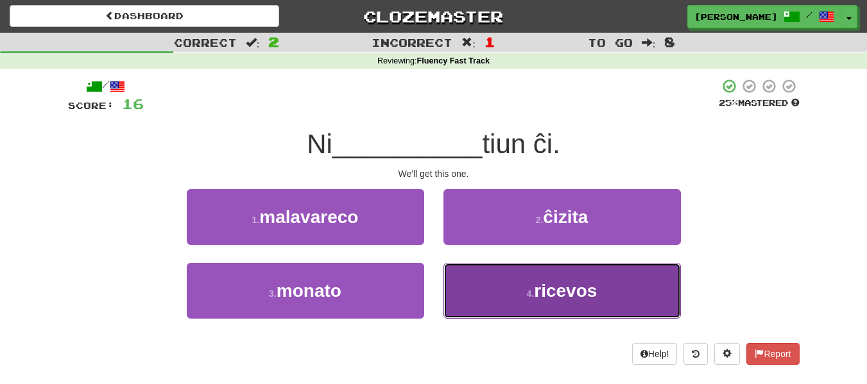
click at [478, 297] on button "4 . ricevos" at bounding box center [562, 291] width 237 height 56
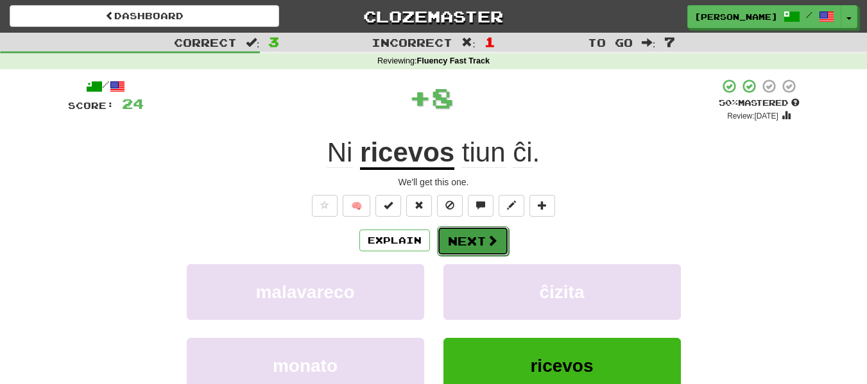
click at [464, 238] on button "Next" at bounding box center [473, 242] width 72 height 30
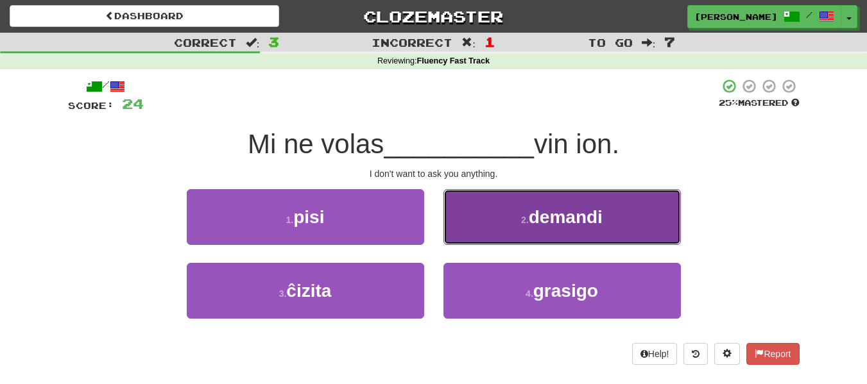
click at [629, 207] on button "2 . demandi" at bounding box center [562, 217] width 237 height 56
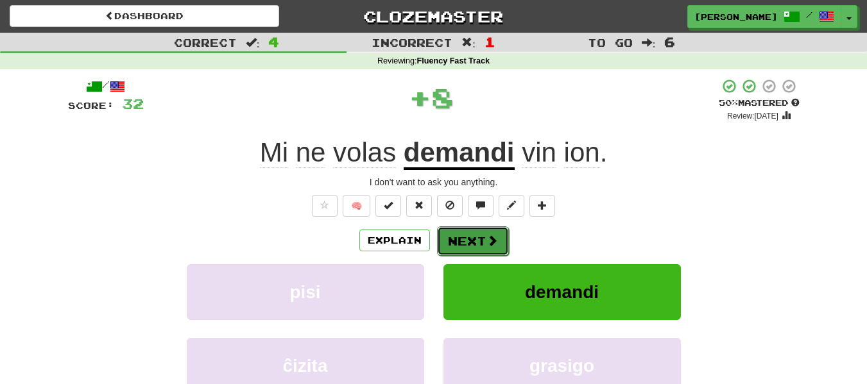
click at [483, 241] on button "Next" at bounding box center [473, 242] width 72 height 30
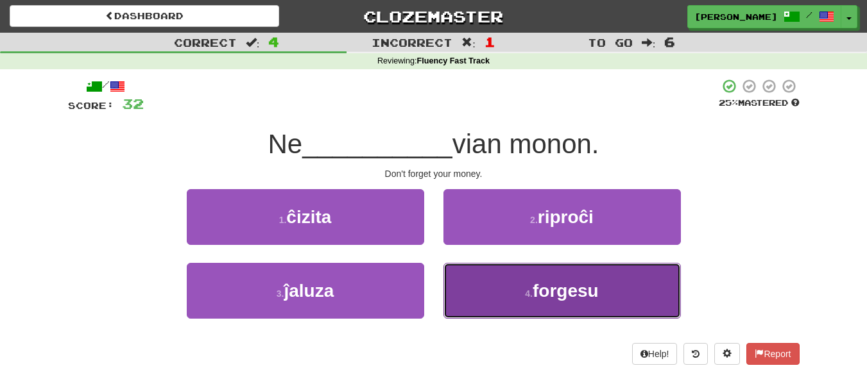
click at [565, 296] on span "forgesu" at bounding box center [566, 291] width 66 height 20
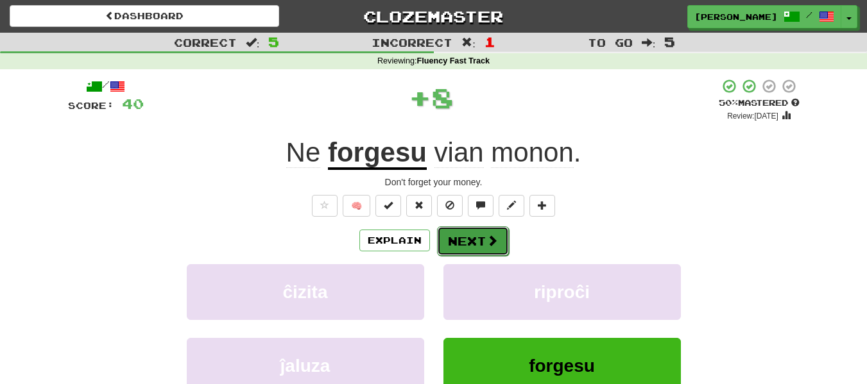
click at [481, 240] on button "Next" at bounding box center [473, 242] width 72 height 30
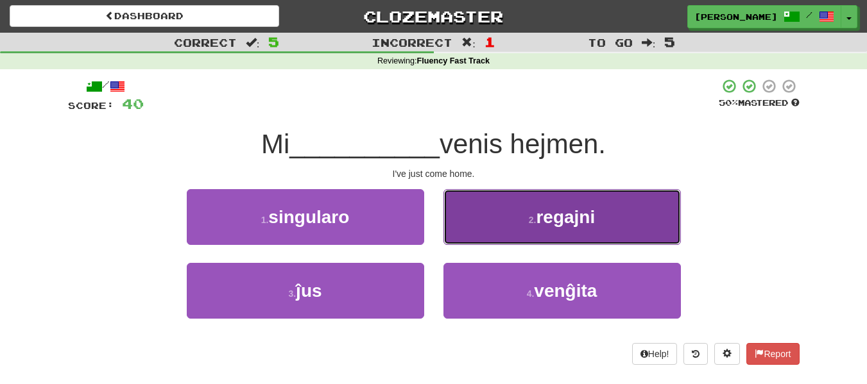
click at [610, 216] on button "2 . regajni" at bounding box center [562, 217] width 237 height 56
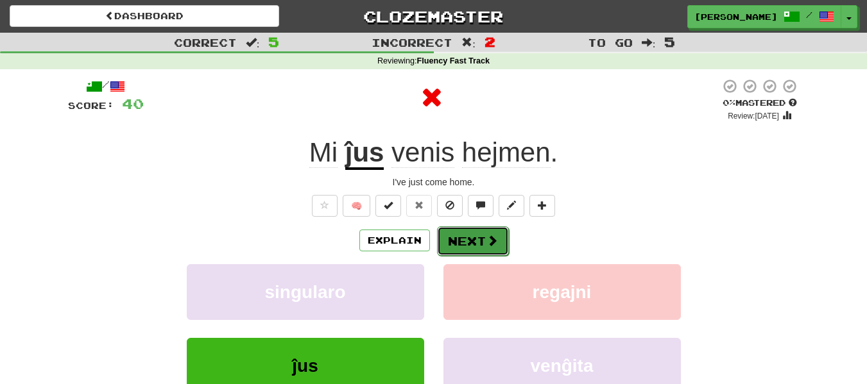
click at [487, 237] on span at bounding box center [493, 241] width 12 height 12
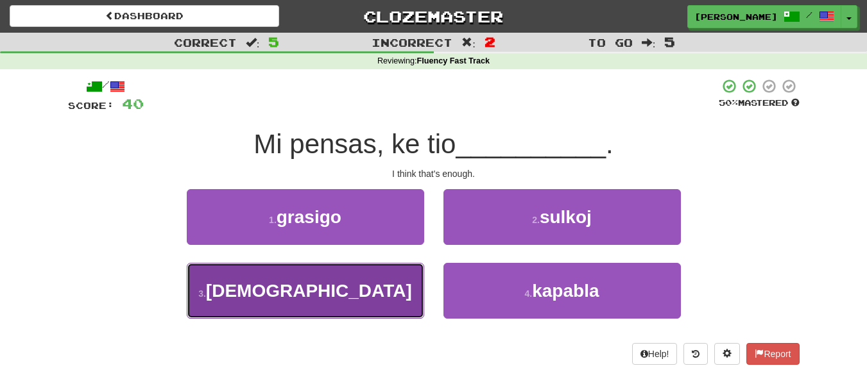
click at [333, 286] on span "sufiĉas" at bounding box center [309, 291] width 206 height 20
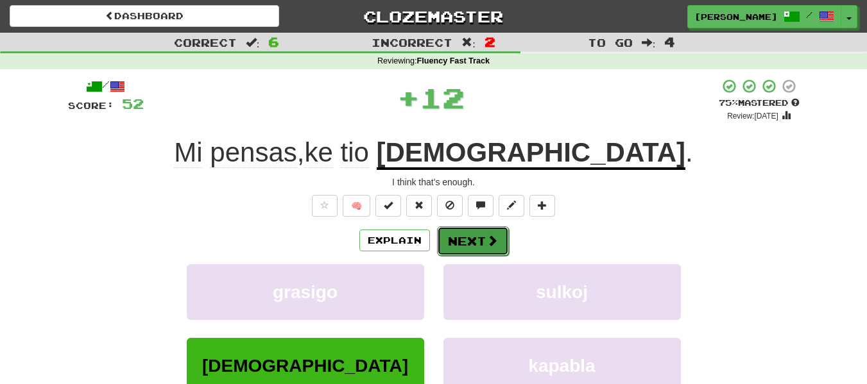
click at [472, 238] on button "Next" at bounding box center [473, 242] width 72 height 30
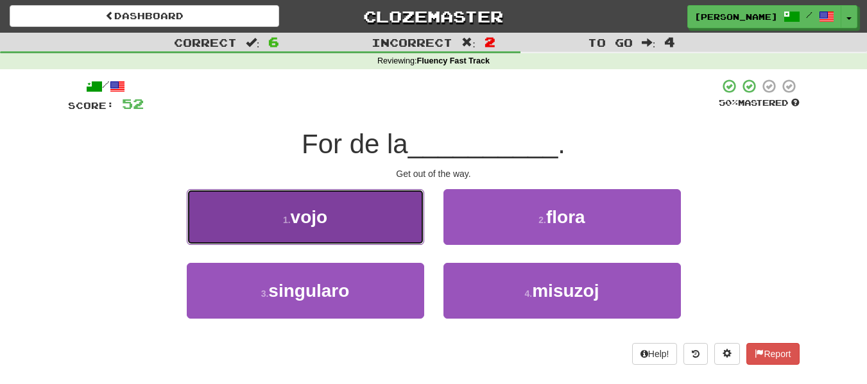
click at [344, 200] on button "1 . vojo" at bounding box center [305, 217] width 237 height 56
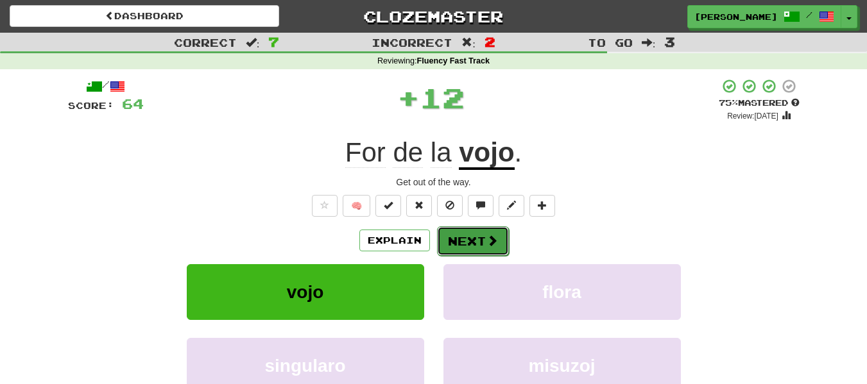
click at [468, 233] on button "Next" at bounding box center [473, 242] width 72 height 30
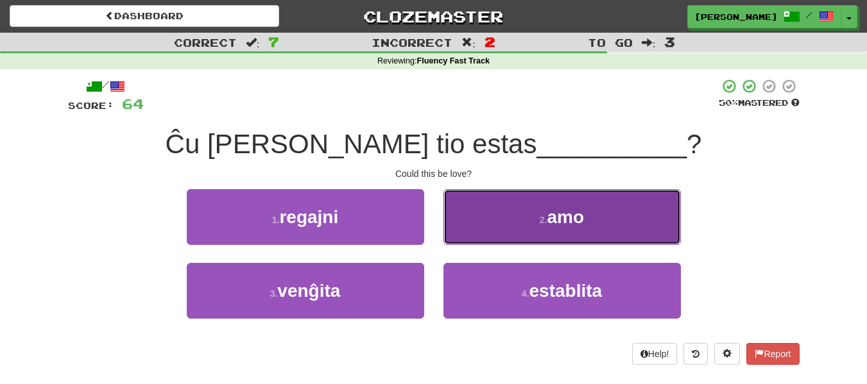
click at [633, 214] on button "2 . amo" at bounding box center [562, 217] width 237 height 56
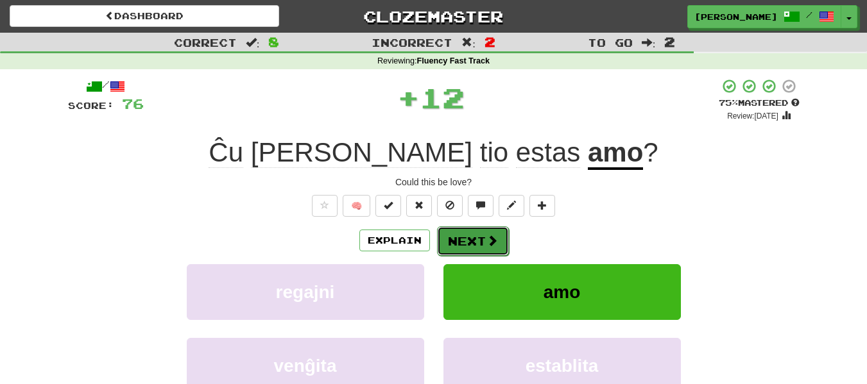
click at [487, 235] on span at bounding box center [493, 241] width 12 height 12
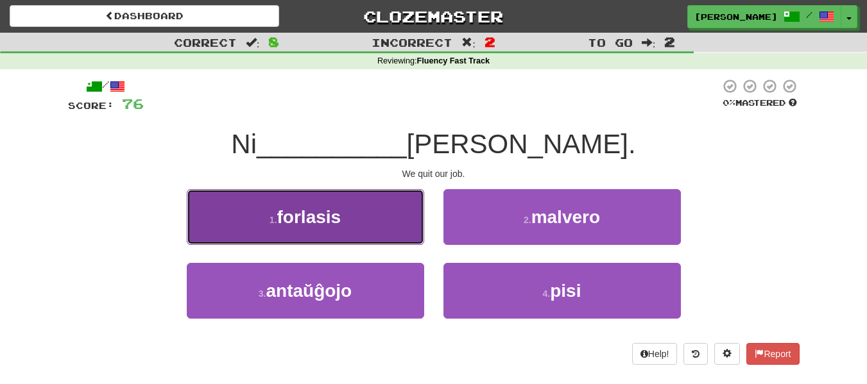
click at [368, 231] on button "1 . forlasis" at bounding box center [305, 217] width 237 height 56
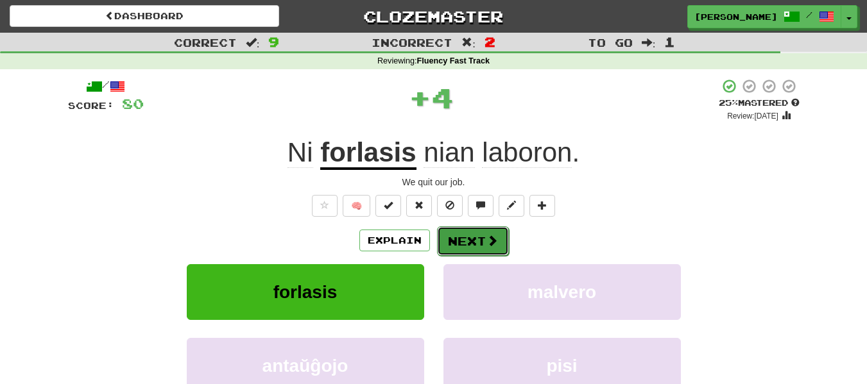
click at [472, 237] on button "Next" at bounding box center [473, 242] width 72 height 30
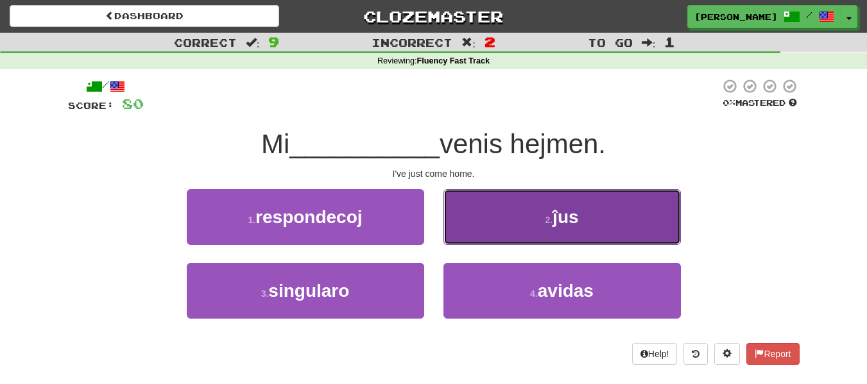
click at [510, 228] on button "2 . ĵus" at bounding box center [562, 217] width 237 height 56
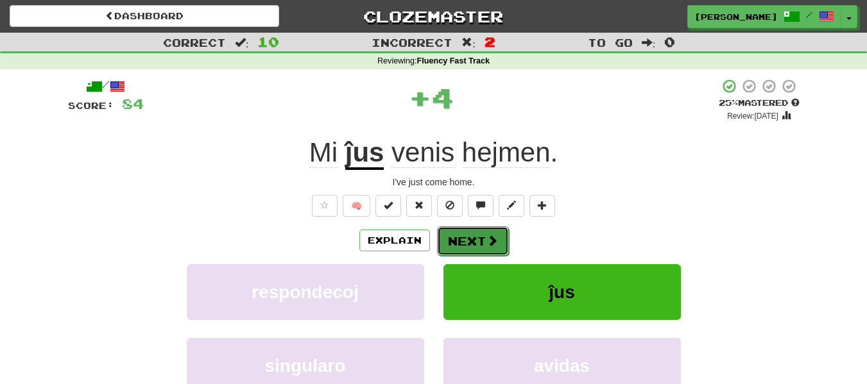
click at [480, 233] on button "Next" at bounding box center [473, 242] width 72 height 30
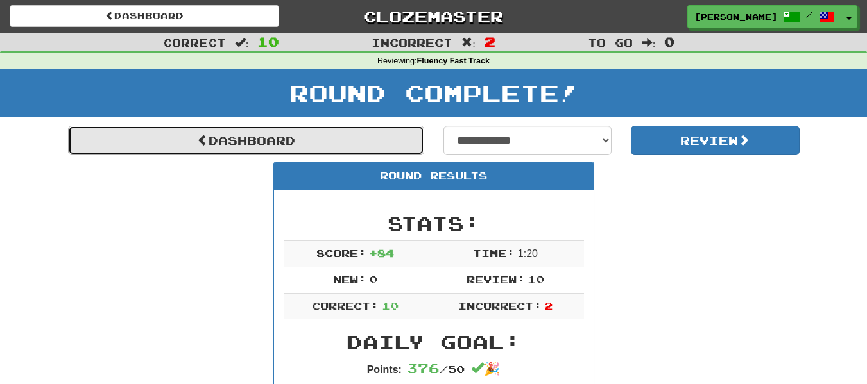
click at [347, 141] on link "Dashboard" at bounding box center [246, 141] width 356 height 30
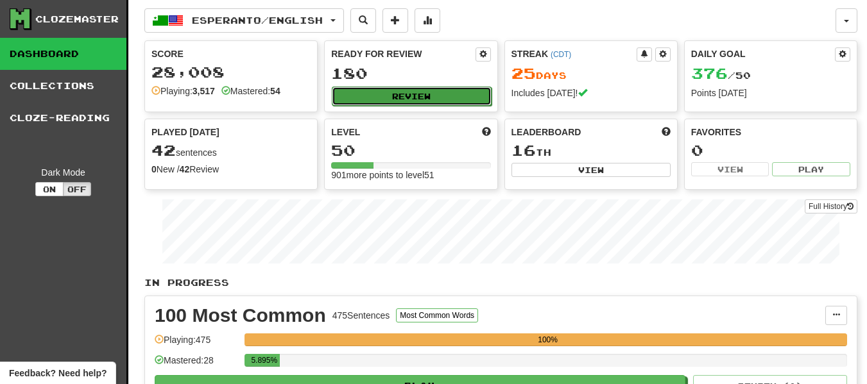
click at [436, 93] on button "Review" at bounding box center [411, 96] width 159 height 19
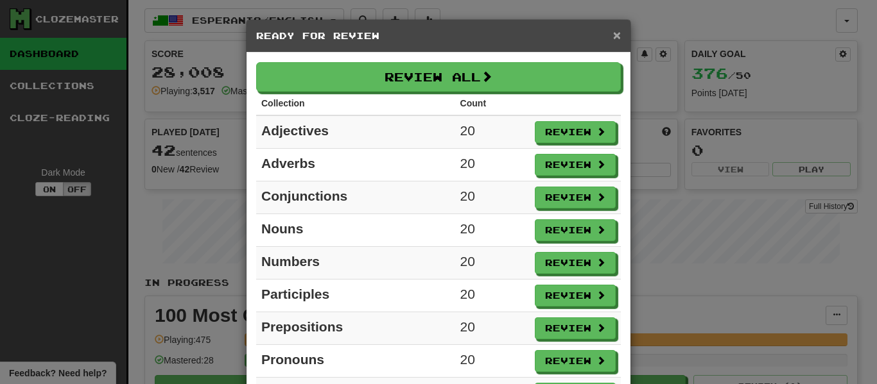
click at [613, 37] on span "×" at bounding box center [617, 35] width 8 height 15
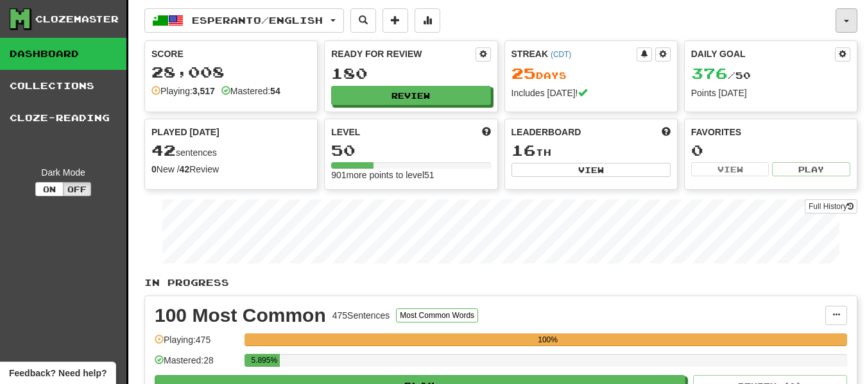
click at [842, 22] on button "button" at bounding box center [847, 20] width 22 height 24
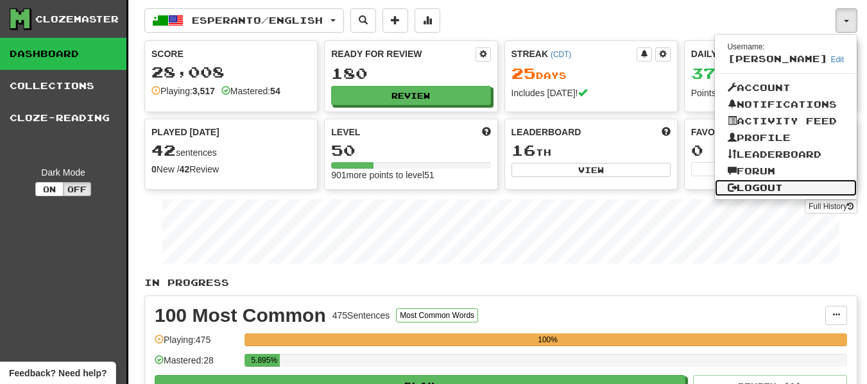
click at [770, 184] on link "Logout" at bounding box center [786, 188] width 142 height 17
